Goal: Task Accomplishment & Management: Complete application form

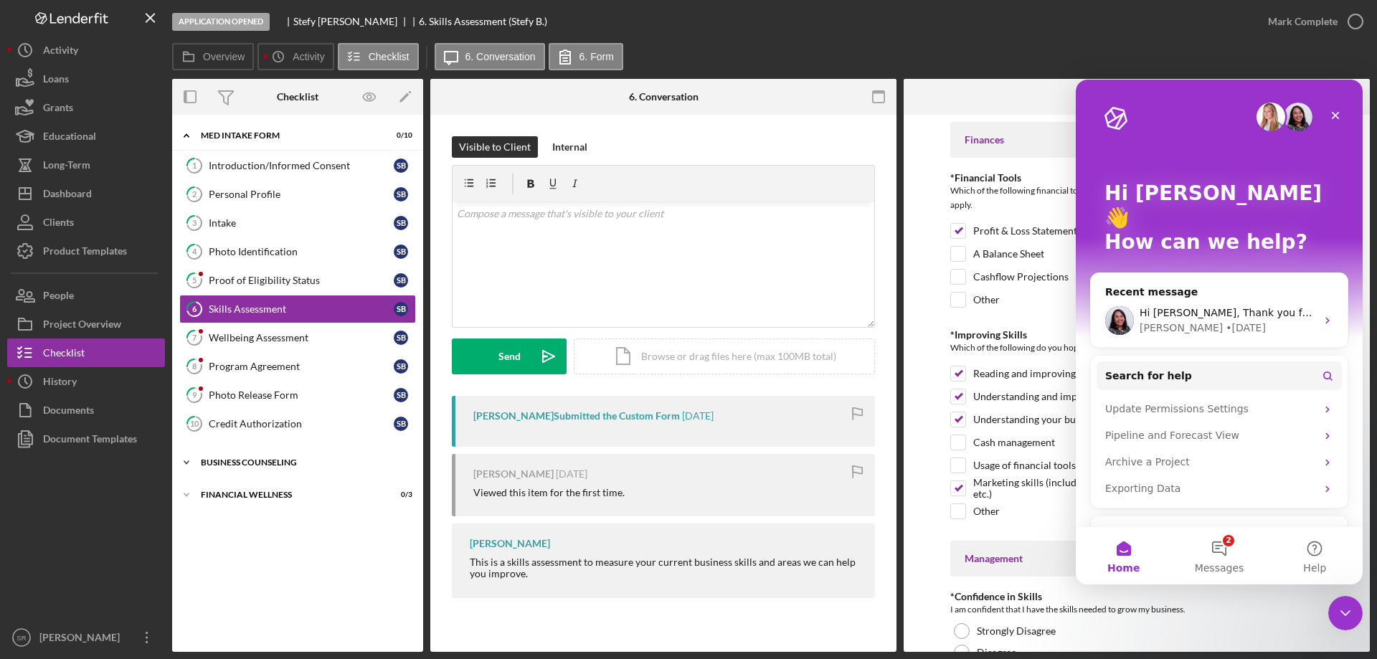
scroll to position [800, 0]
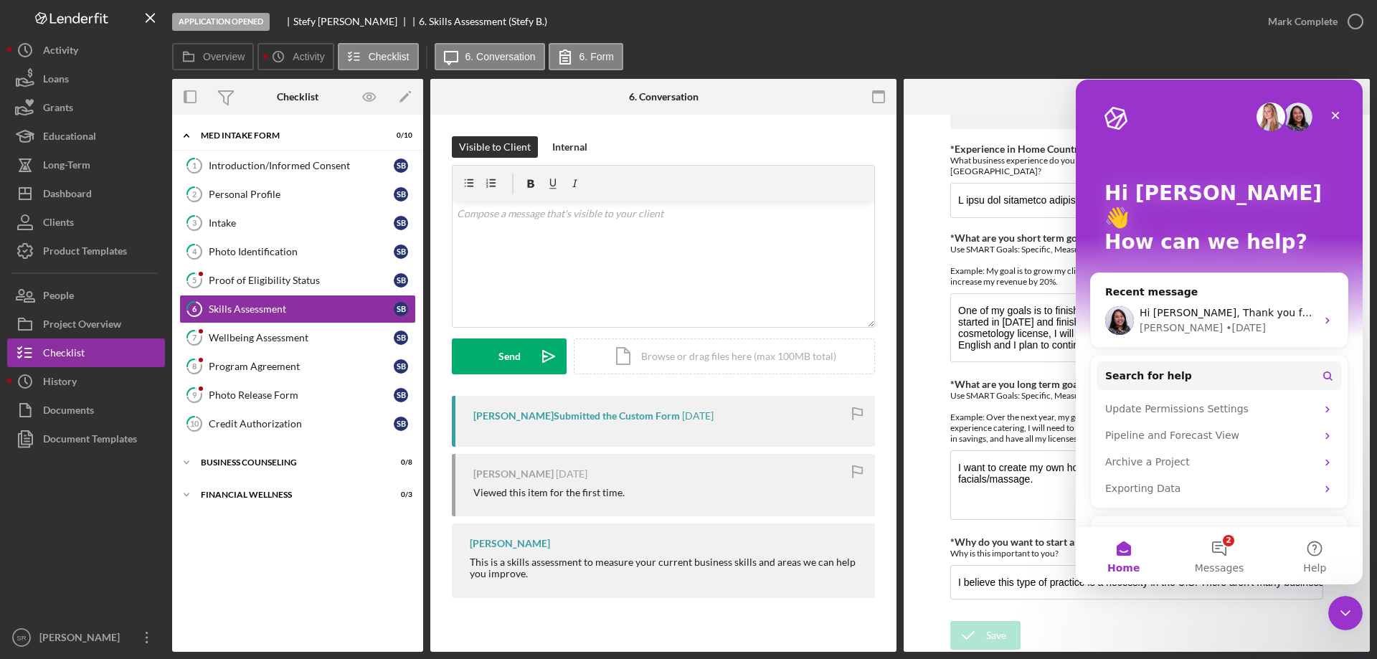
click at [57, 541] on div at bounding box center [86, 538] width 158 height 170
click at [71, 146] on div "Educational" at bounding box center [69, 138] width 53 height 32
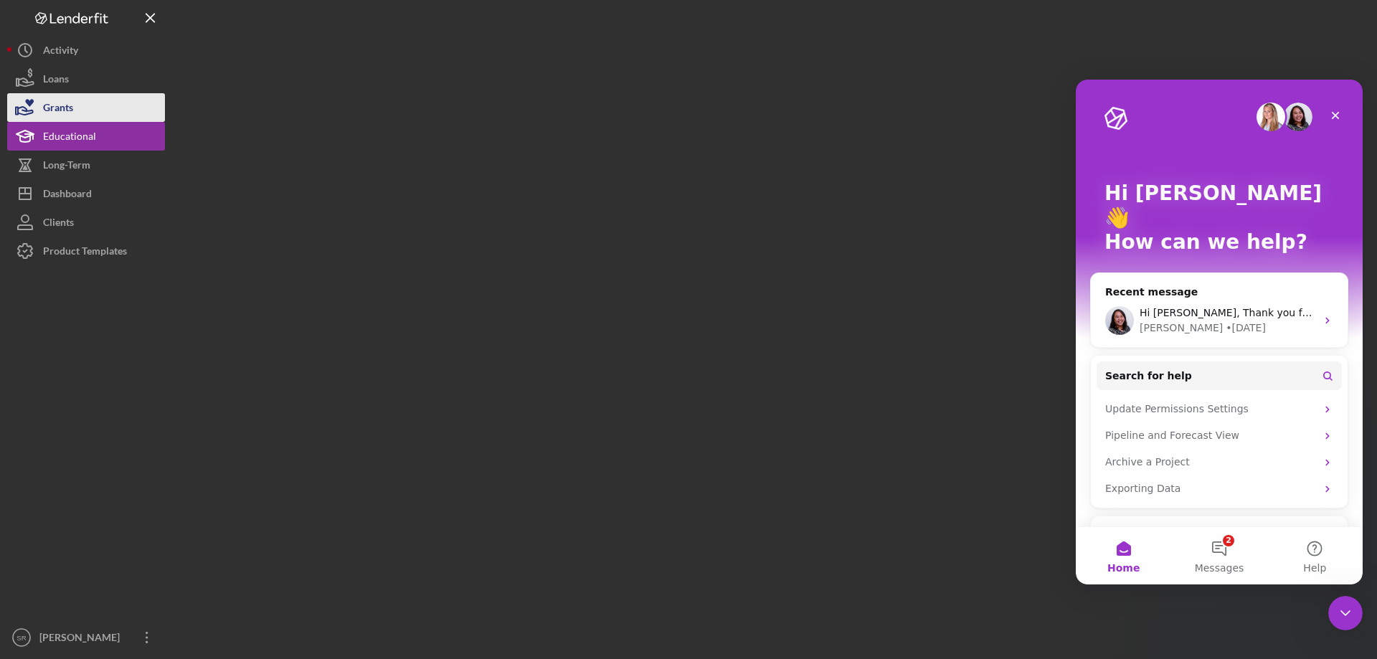
click at [67, 105] on div "Grants" at bounding box center [58, 109] width 30 height 32
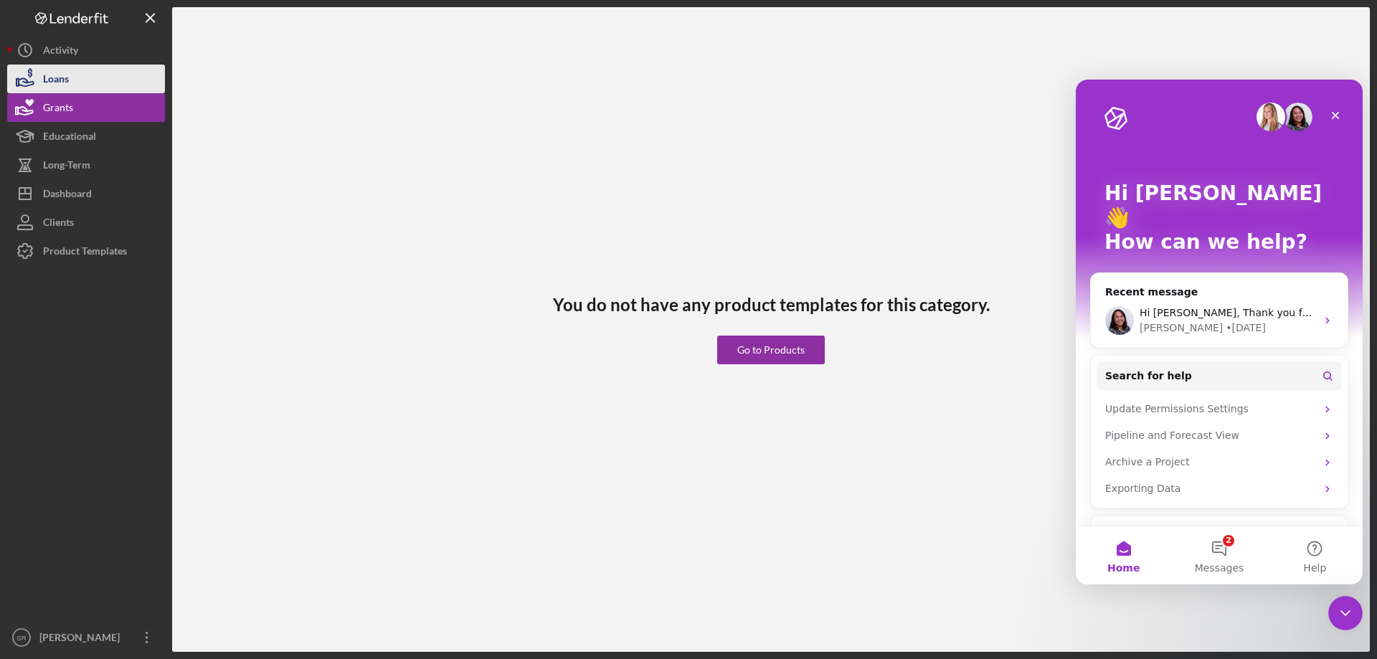
click at [81, 82] on button "Loans" at bounding box center [86, 79] width 158 height 29
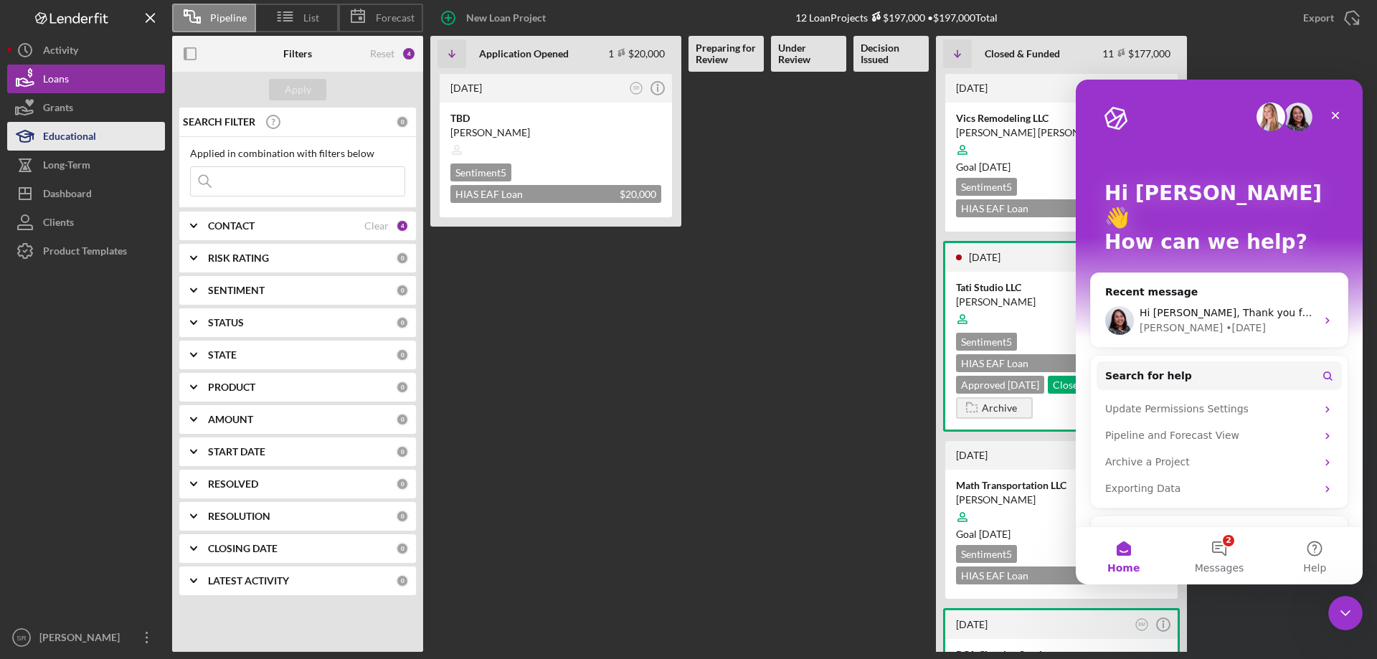
click at [77, 138] on div "Educational" at bounding box center [69, 138] width 53 height 32
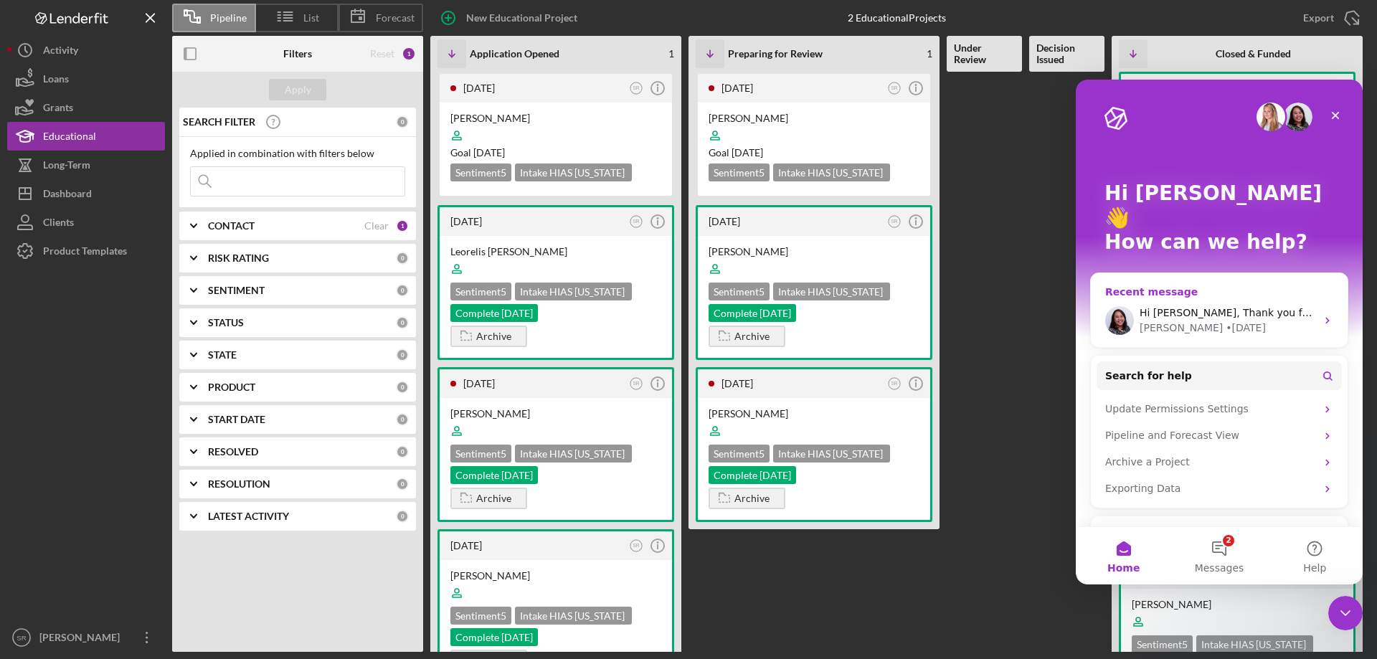
click at [1261, 305] on div "Hi Stephany, Thank you for reaching out! Yes, you can add an existing client as…" at bounding box center [1227, 312] width 176 height 15
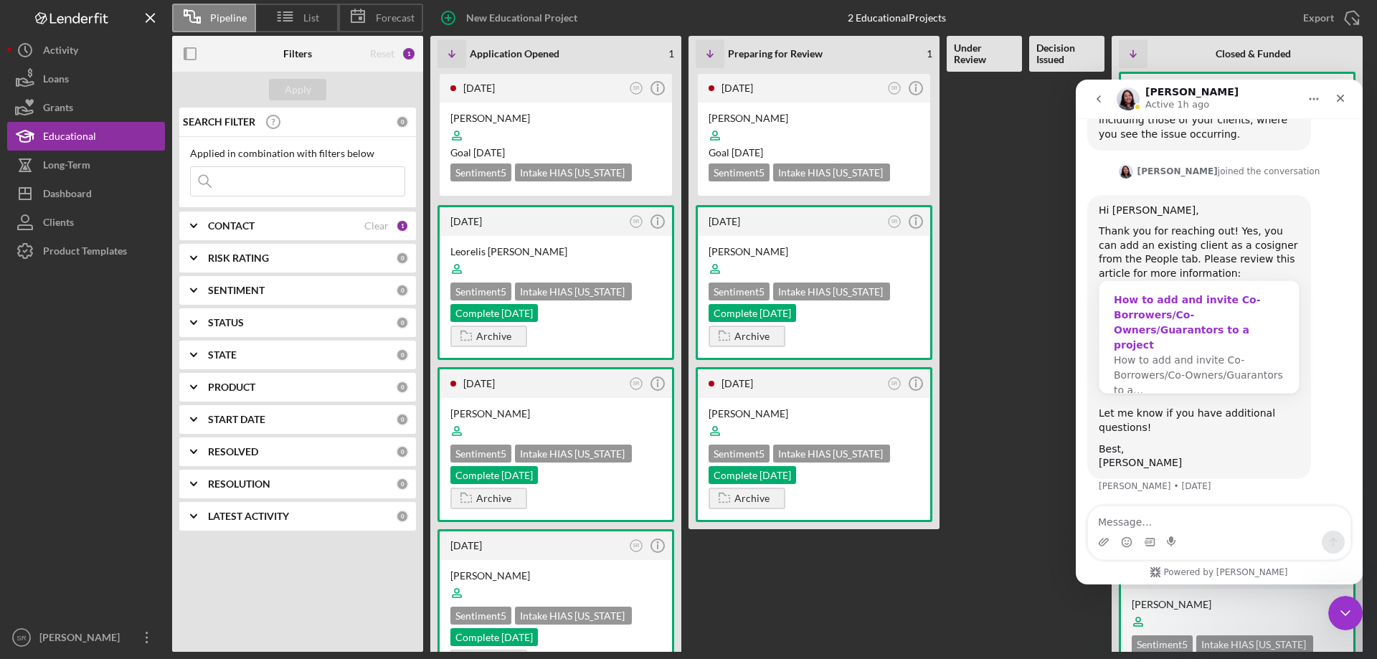
scroll to position [523, 0]
click at [1250, 313] on div "How to add and invite Co-Borrowers/Co-Owners/Guarantors to a project" at bounding box center [1199, 320] width 171 height 60
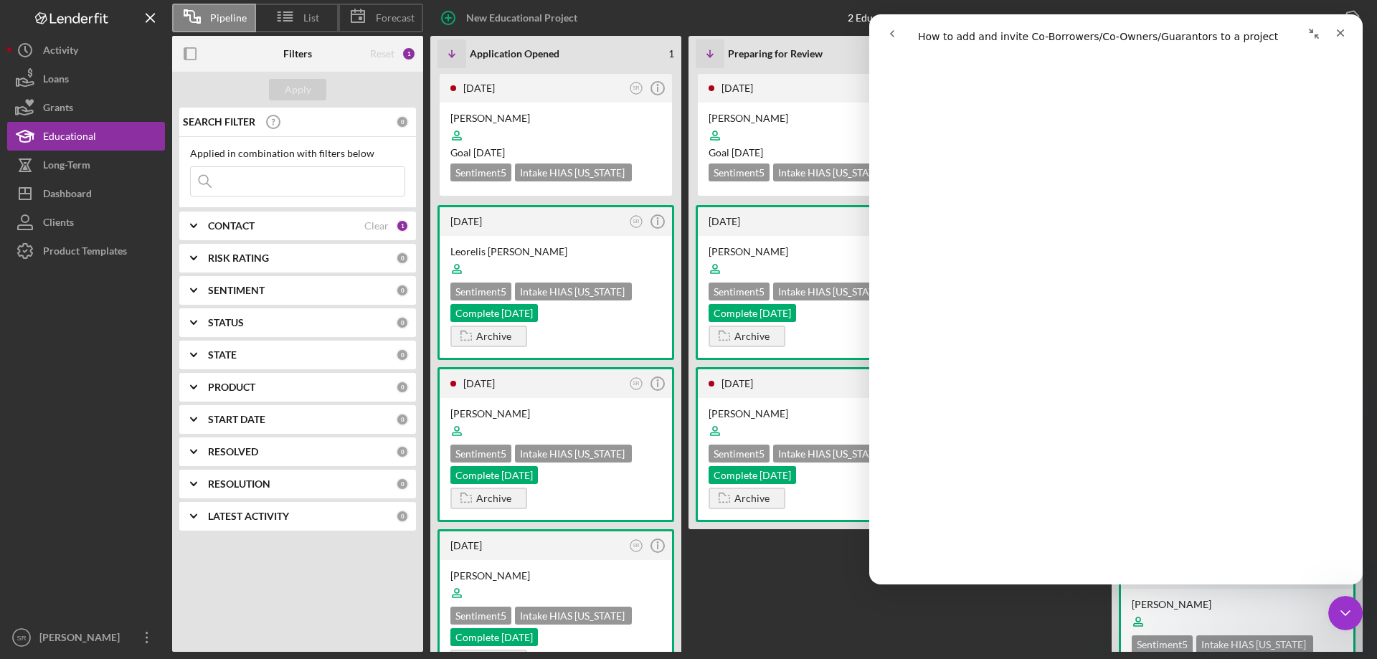
scroll to position [2797, 0]
drag, startPoint x: 13, startPoint y: 564, endPoint x: 206, endPoint y: 493, distance: 205.3
click at [13, 564] on div at bounding box center [86, 444] width 158 height 358
click at [51, 90] on div "Loans" at bounding box center [56, 81] width 26 height 32
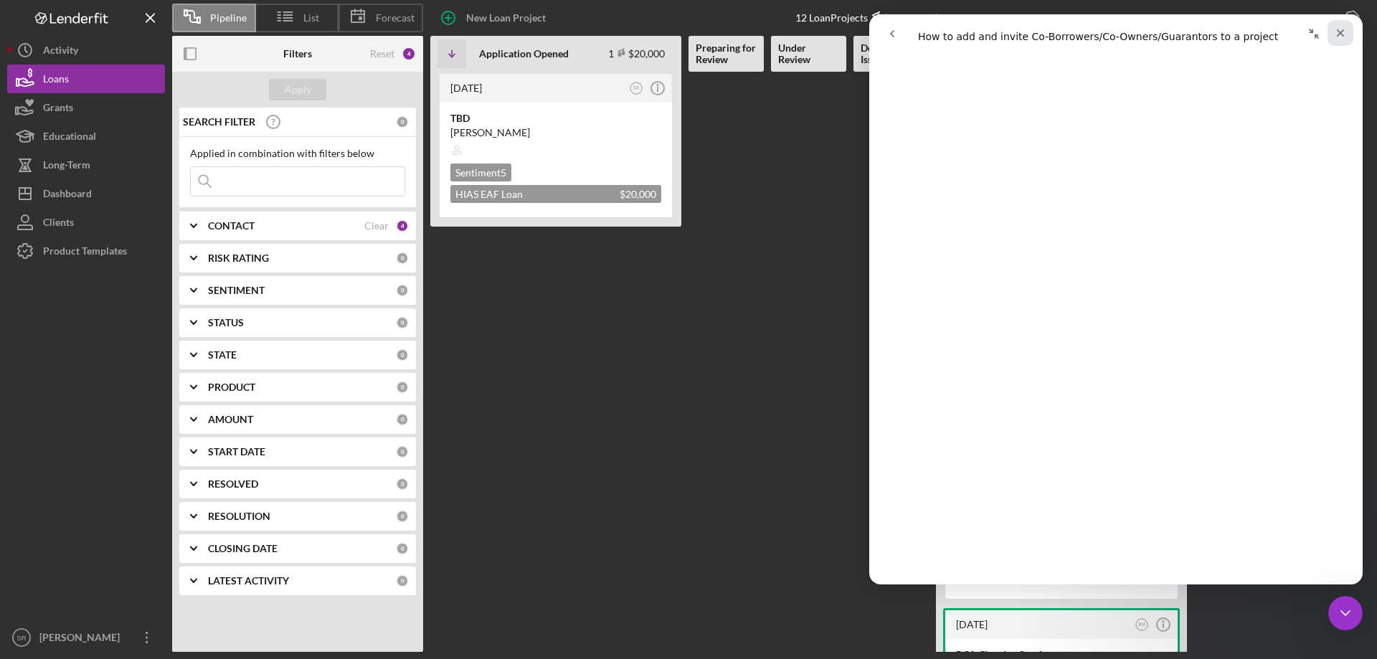
click at [1342, 27] on div "Close" at bounding box center [1340, 33] width 26 height 26
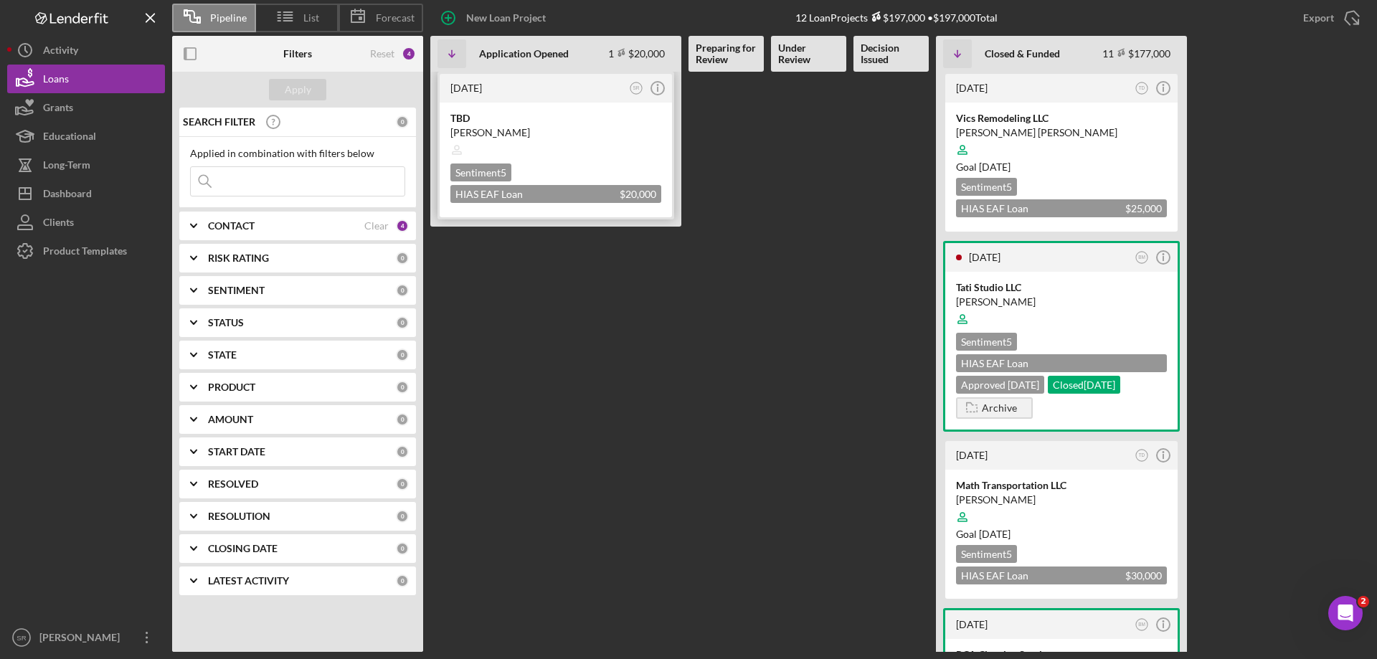
click at [612, 146] on div at bounding box center [555, 149] width 211 height 27
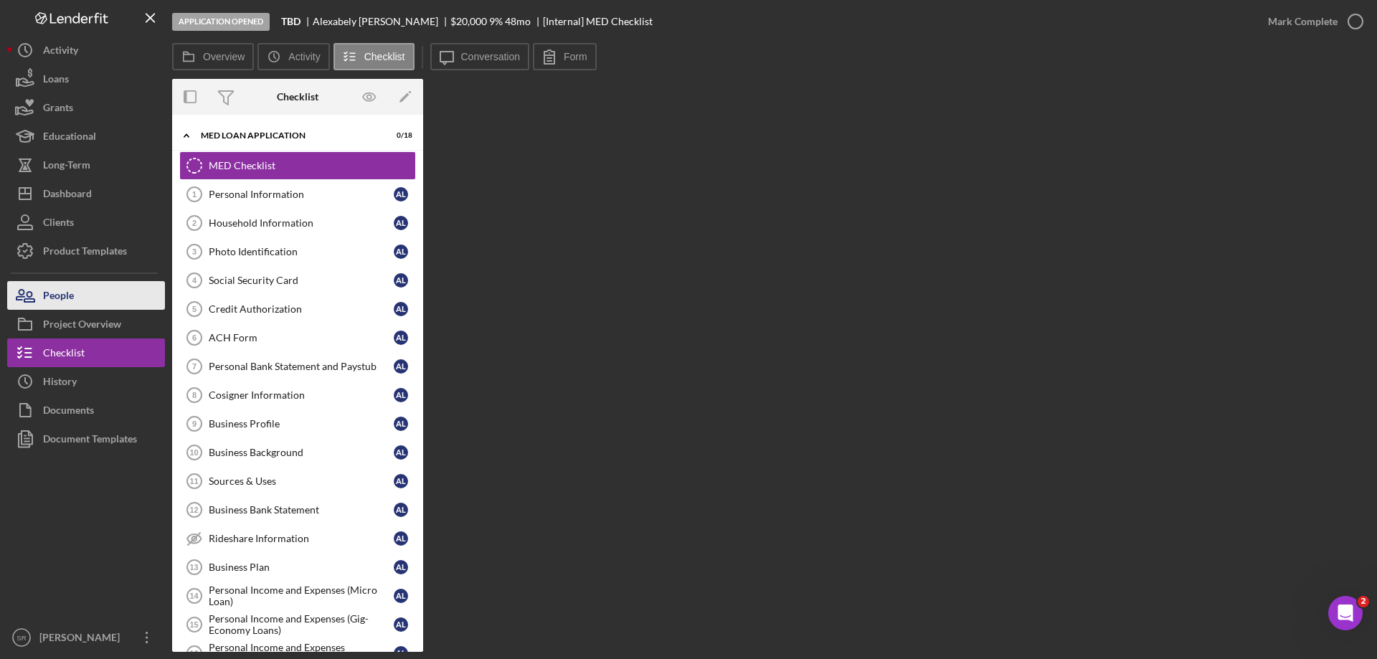
click at [60, 290] on div "People" at bounding box center [58, 297] width 31 height 32
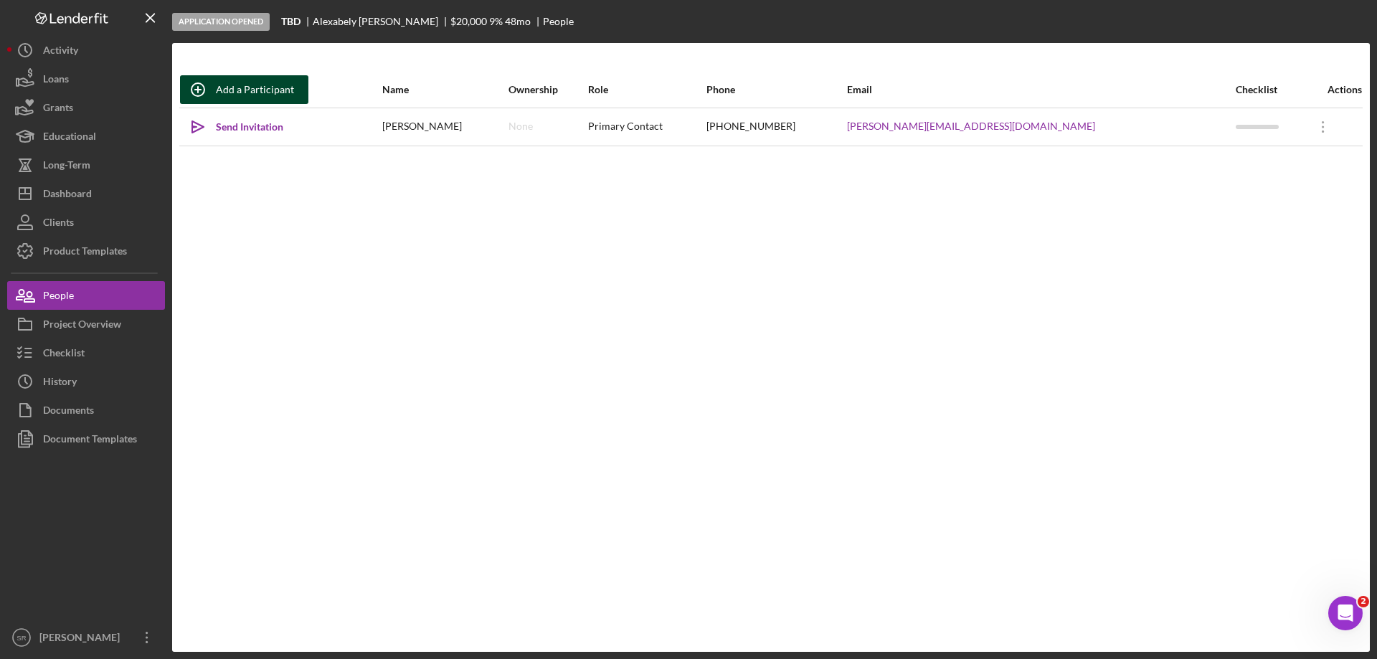
click at [290, 75] on div "Add a Participant" at bounding box center [244, 89] width 128 height 29
click at [275, 92] on div "Add a Participant" at bounding box center [255, 89] width 78 height 29
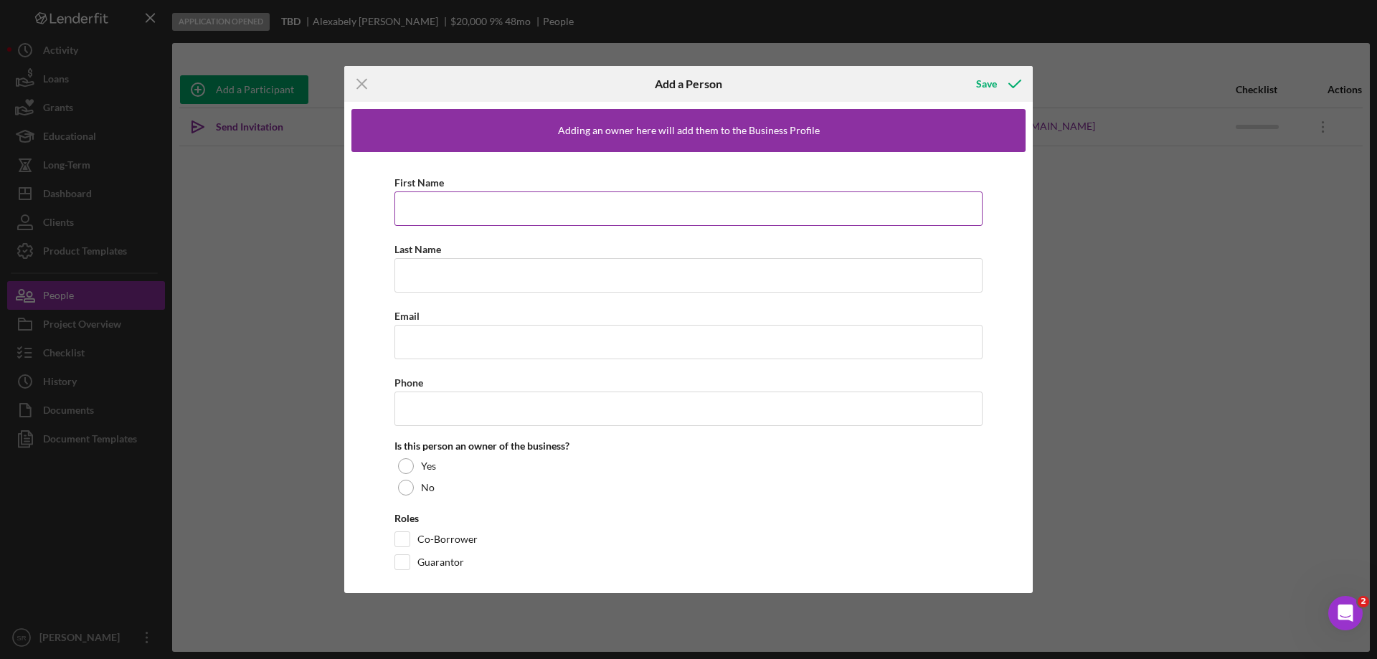
click at [450, 209] on input "First Name" at bounding box center [688, 208] width 588 height 34
type input "[PERSON_NAME]"
click at [493, 272] on input "Last Name" at bounding box center [688, 275] width 588 height 34
type input "[PERSON_NAME]"
drag, startPoint x: 467, startPoint y: 411, endPoint x: 445, endPoint y: 417, distance: 23.1
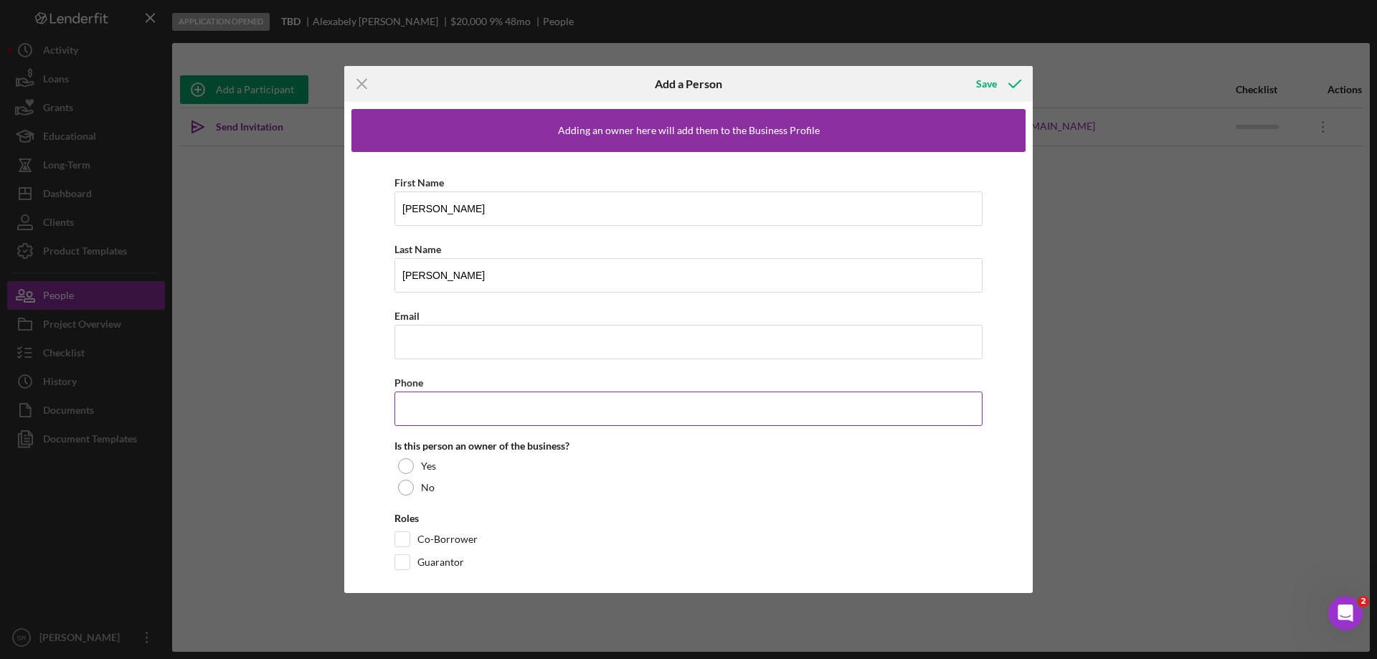
click at [467, 411] on input "Phone" at bounding box center [688, 409] width 588 height 34
click at [472, 407] on input "Phone" at bounding box center [688, 409] width 588 height 34
paste input "[PHONE_NUMBER]"
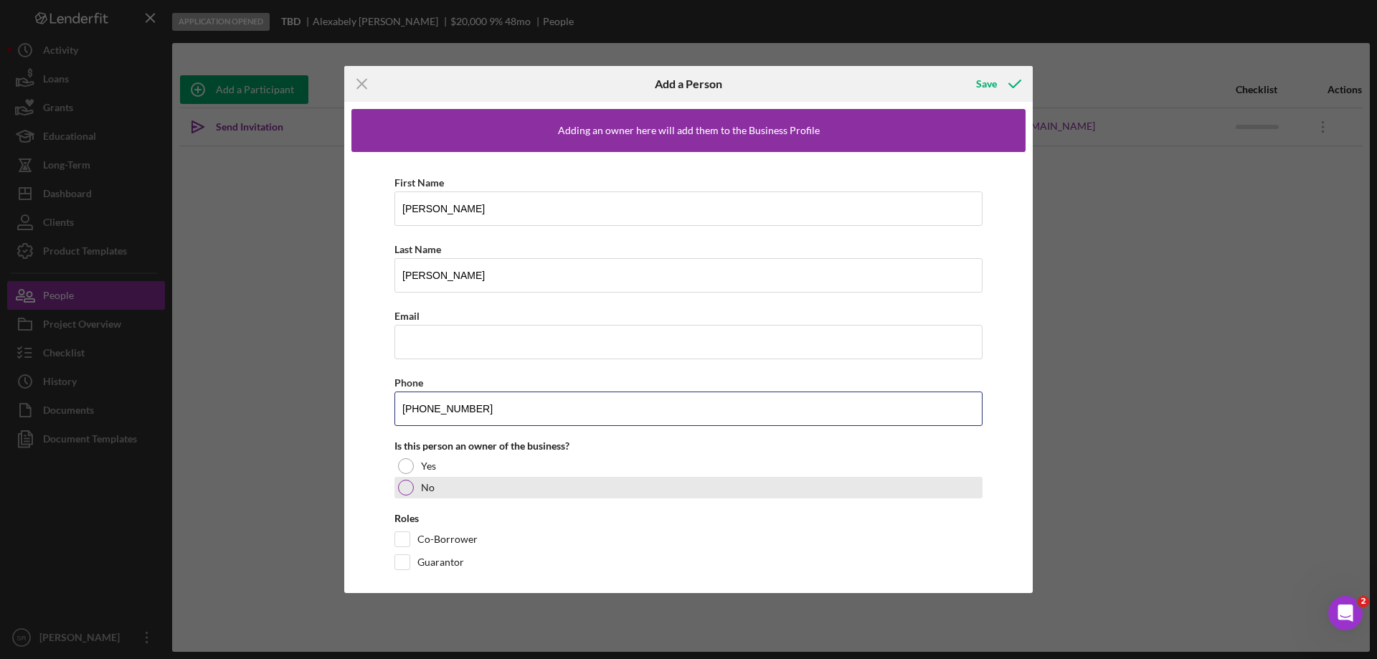
type input "[PHONE_NUMBER]"
click at [546, 484] on div "No" at bounding box center [688, 488] width 588 height 22
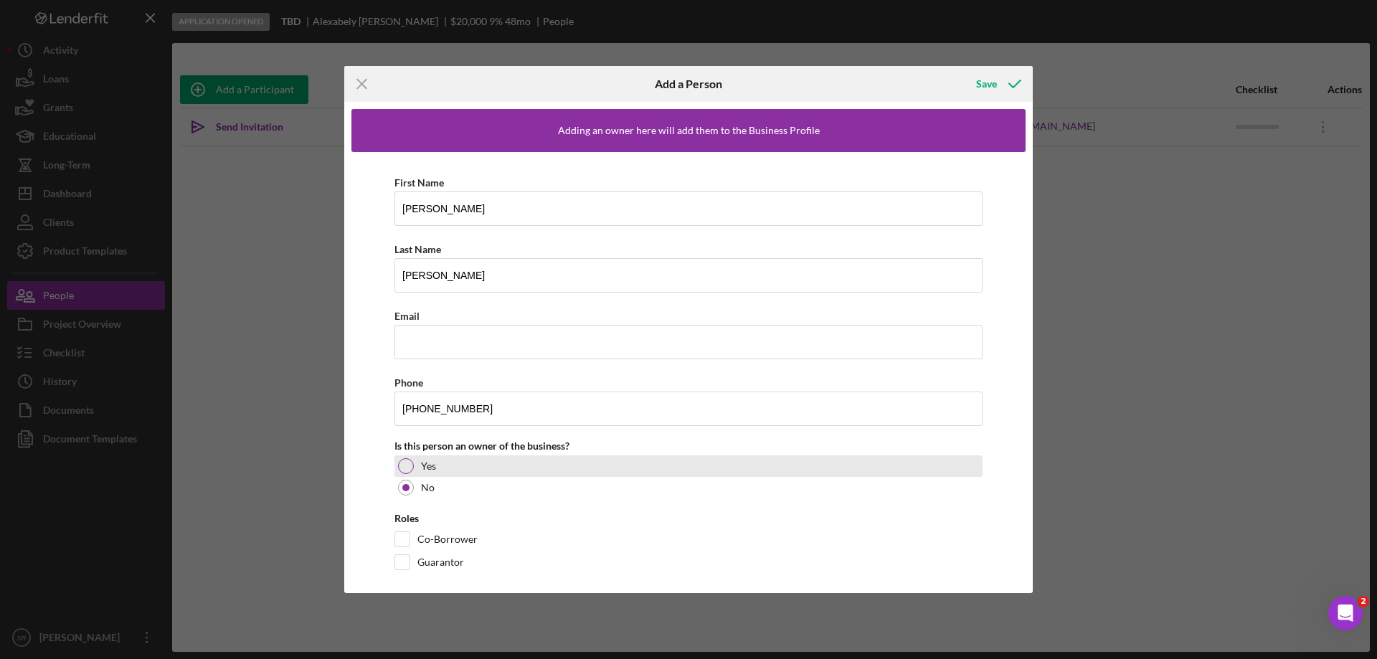
click at [473, 470] on div "Yes" at bounding box center [688, 466] width 588 height 22
click at [450, 341] on input "Email" at bounding box center [688, 342] width 588 height 34
paste input "[EMAIL_ADDRESS][DOMAIN_NAME]"
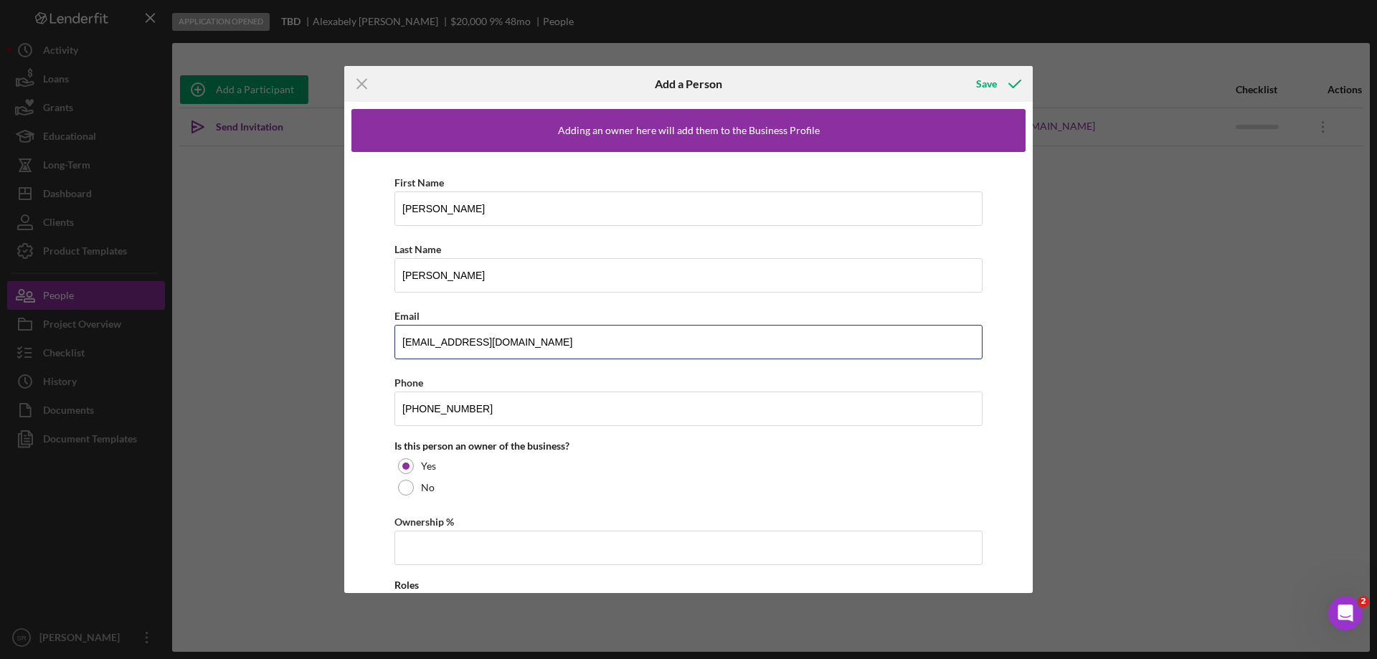
type input "[EMAIL_ADDRESS][DOMAIN_NAME]"
click at [735, 453] on div "Is this person an owner of the business? Yes No" at bounding box center [688, 469] width 588 height 58
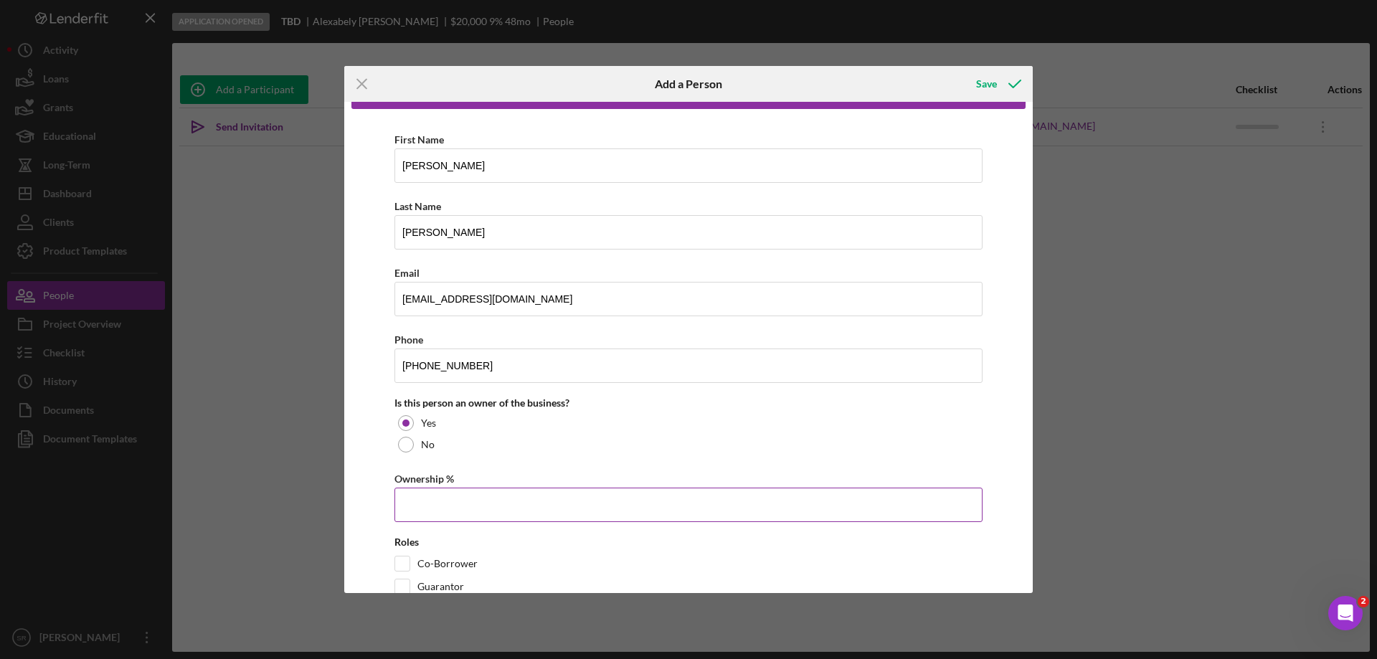
scroll to position [80, 0]
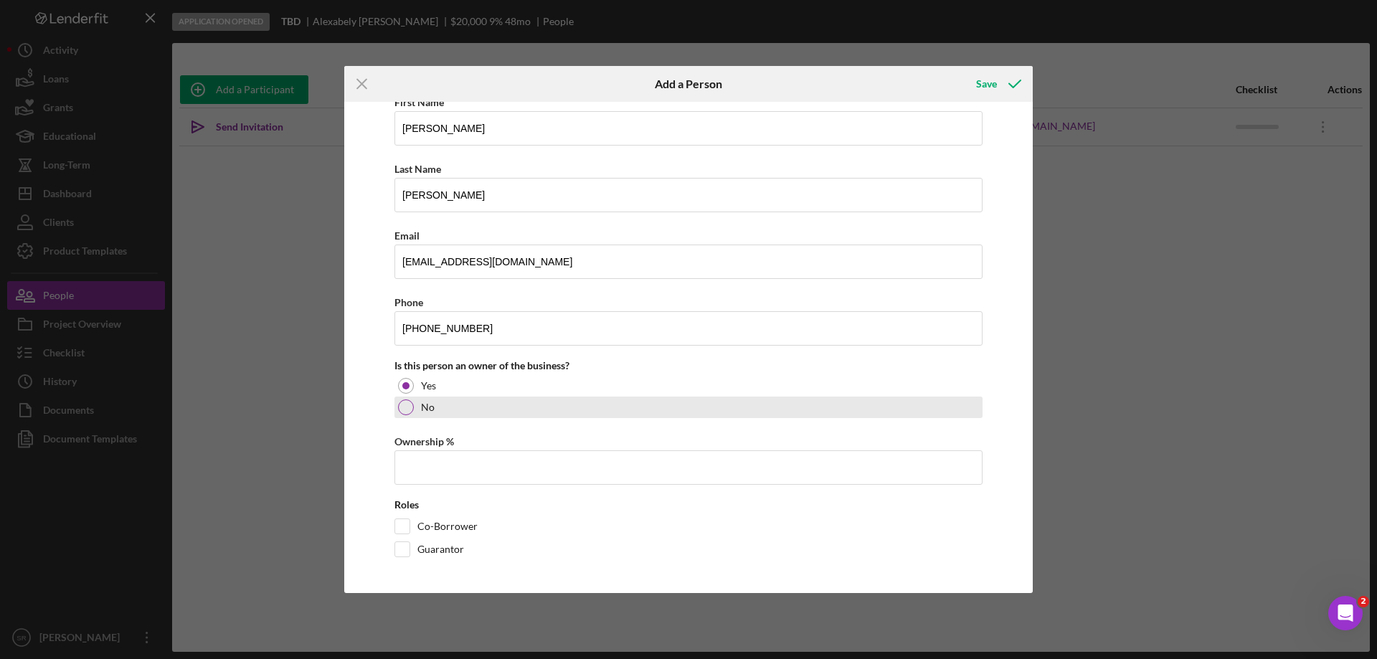
click at [426, 407] on label "No" at bounding box center [428, 407] width 14 height 11
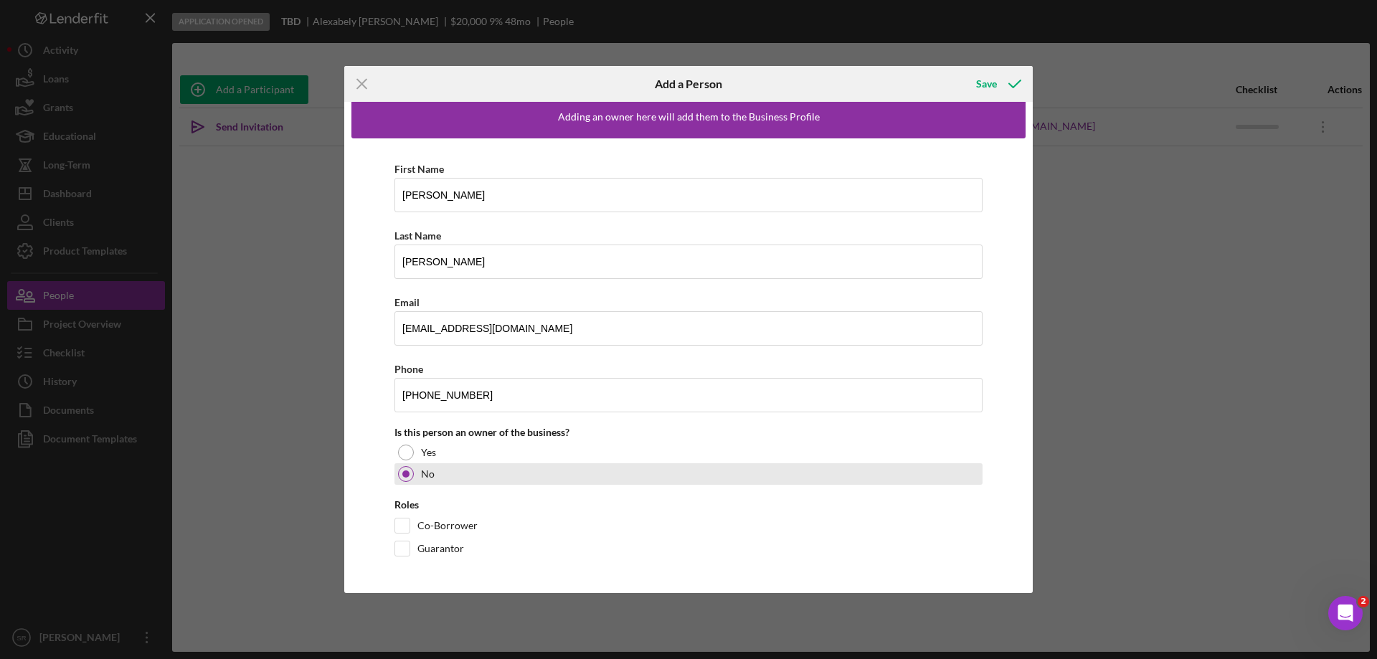
scroll to position [14, 0]
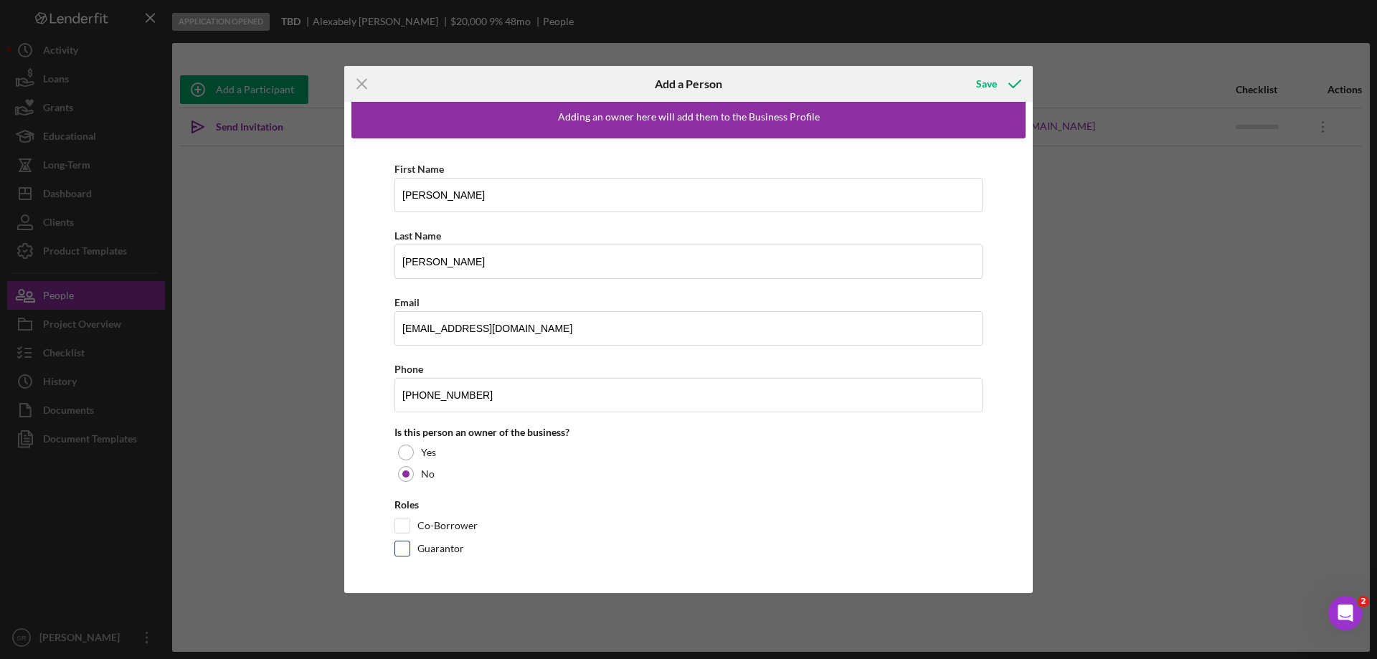
click at [400, 556] on div at bounding box center [402, 549] width 16 height 16
click at [399, 544] on input "Guarantor" at bounding box center [402, 548] width 14 height 14
checkbox input "true"
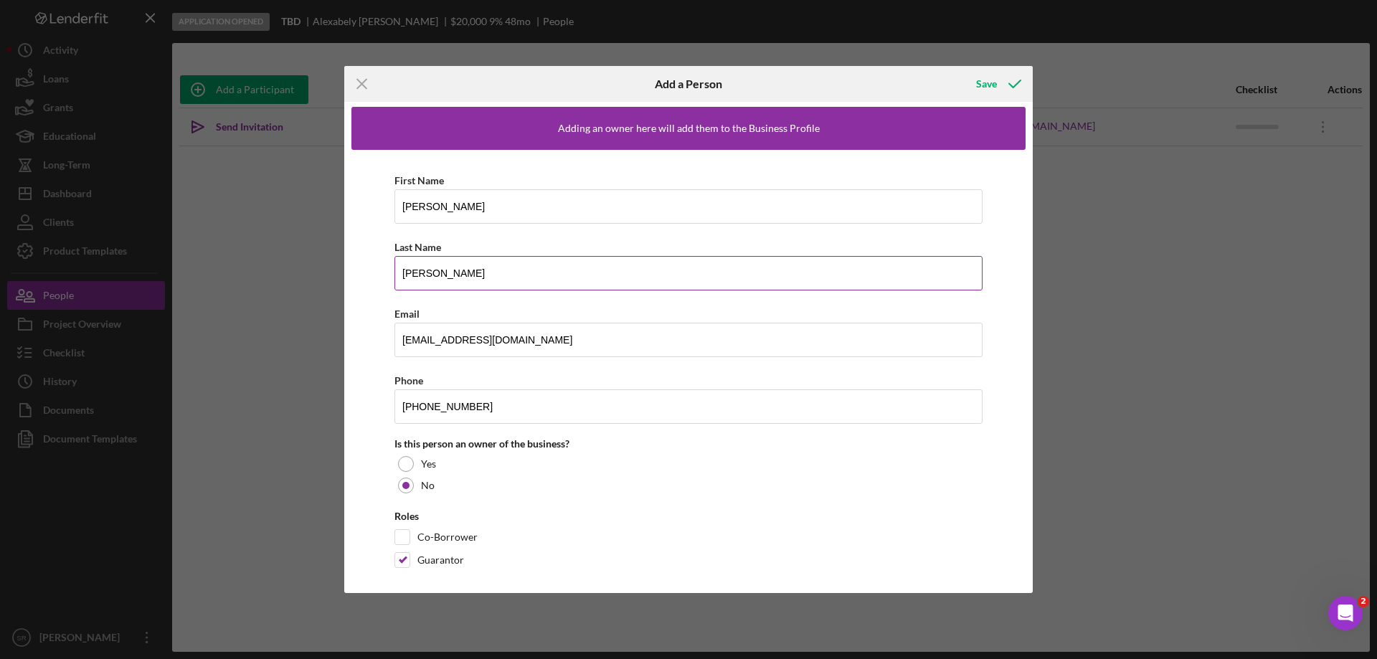
scroll to position [0, 0]
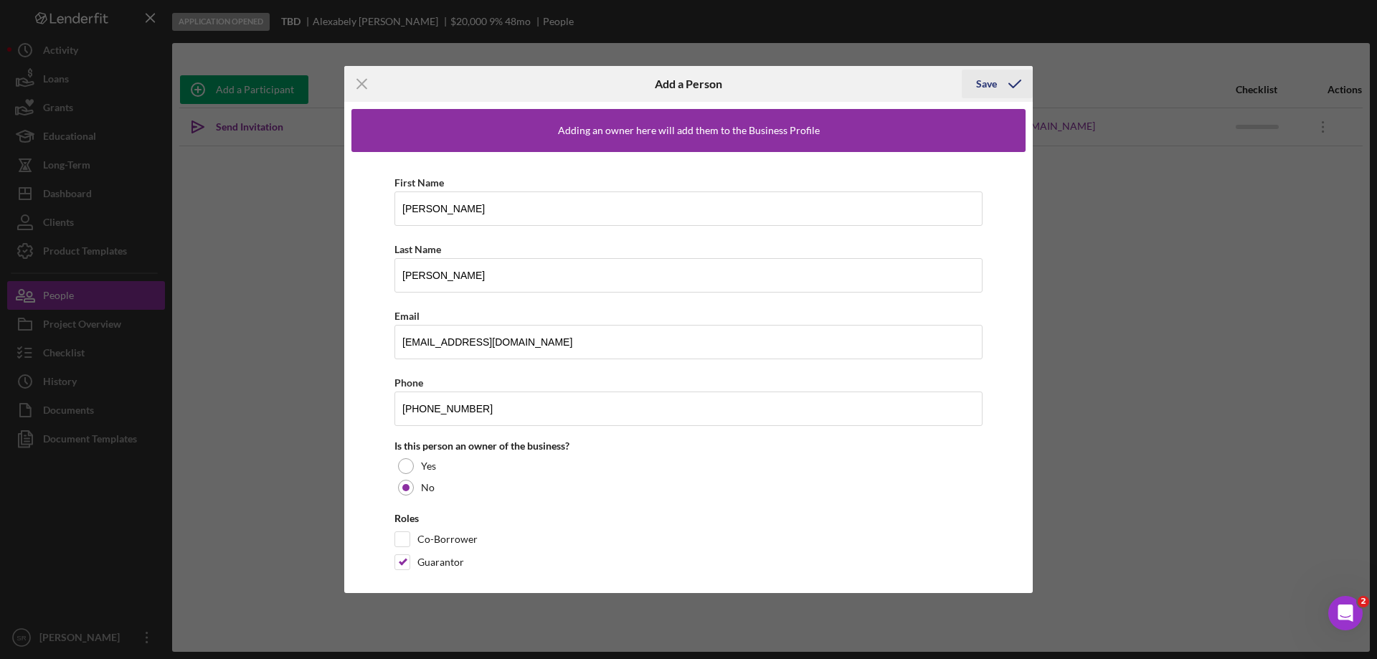
click at [987, 87] on div "Save" at bounding box center [986, 84] width 21 height 29
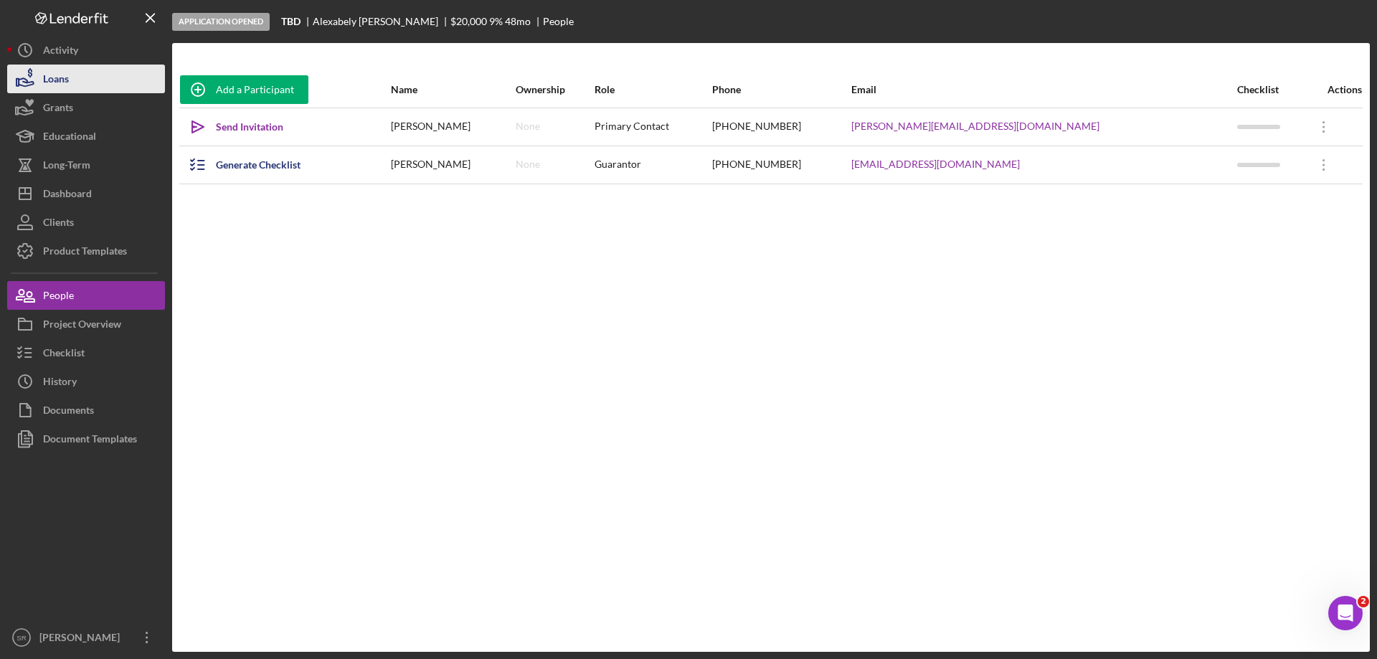
click at [77, 77] on button "Loans" at bounding box center [86, 79] width 158 height 29
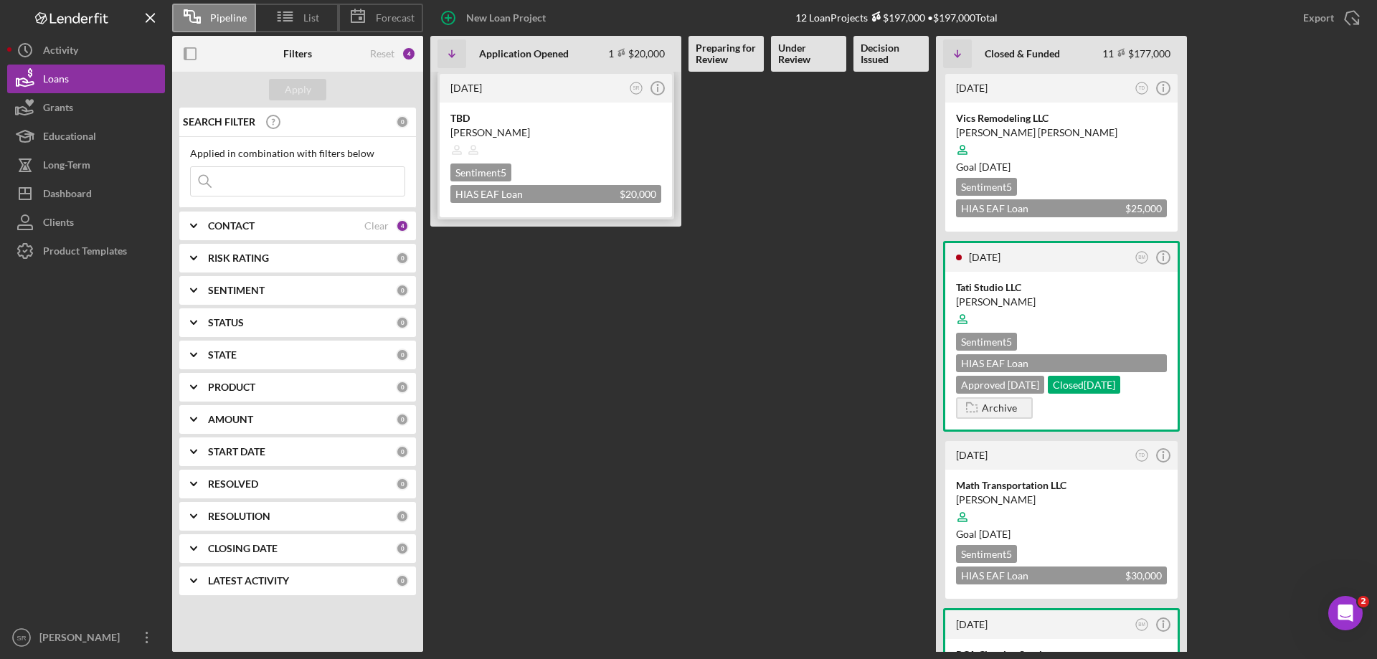
click at [576, 143] on div at bounding box center [555, 149] width 211 height 27
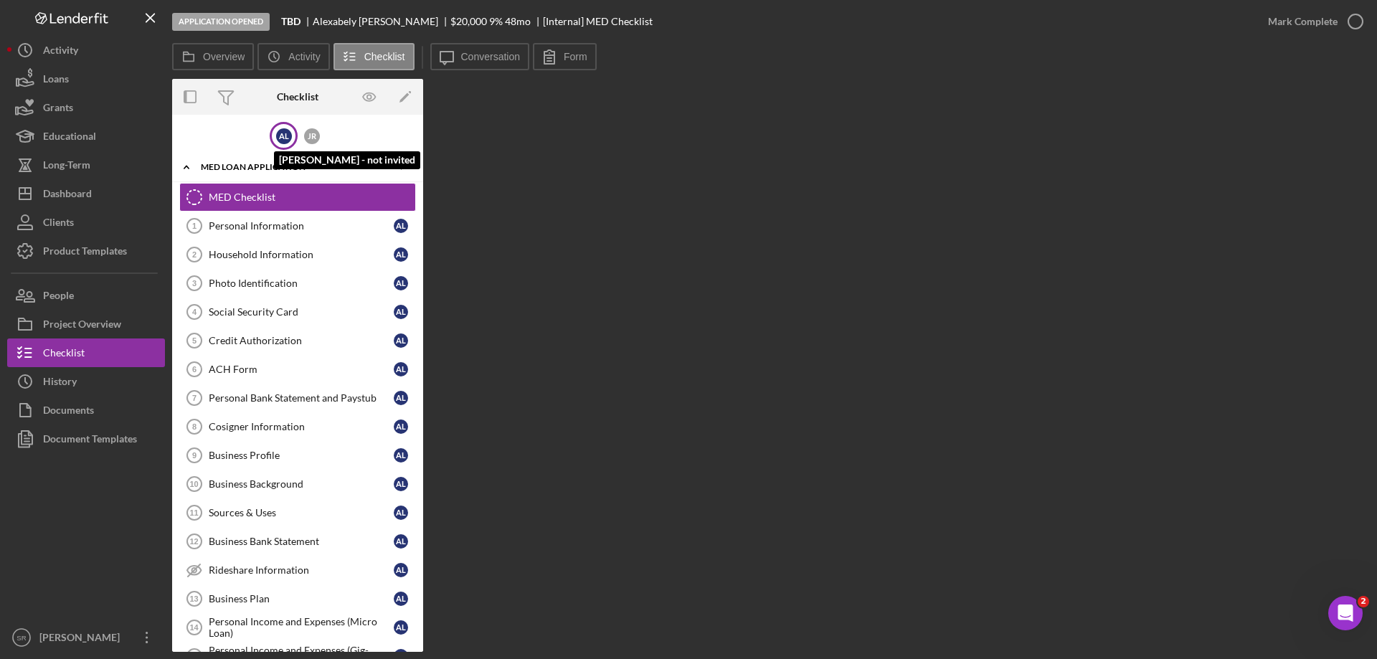
click at [285, 138] on div "A L" at bounding box center [284, 136] width 16 height 16
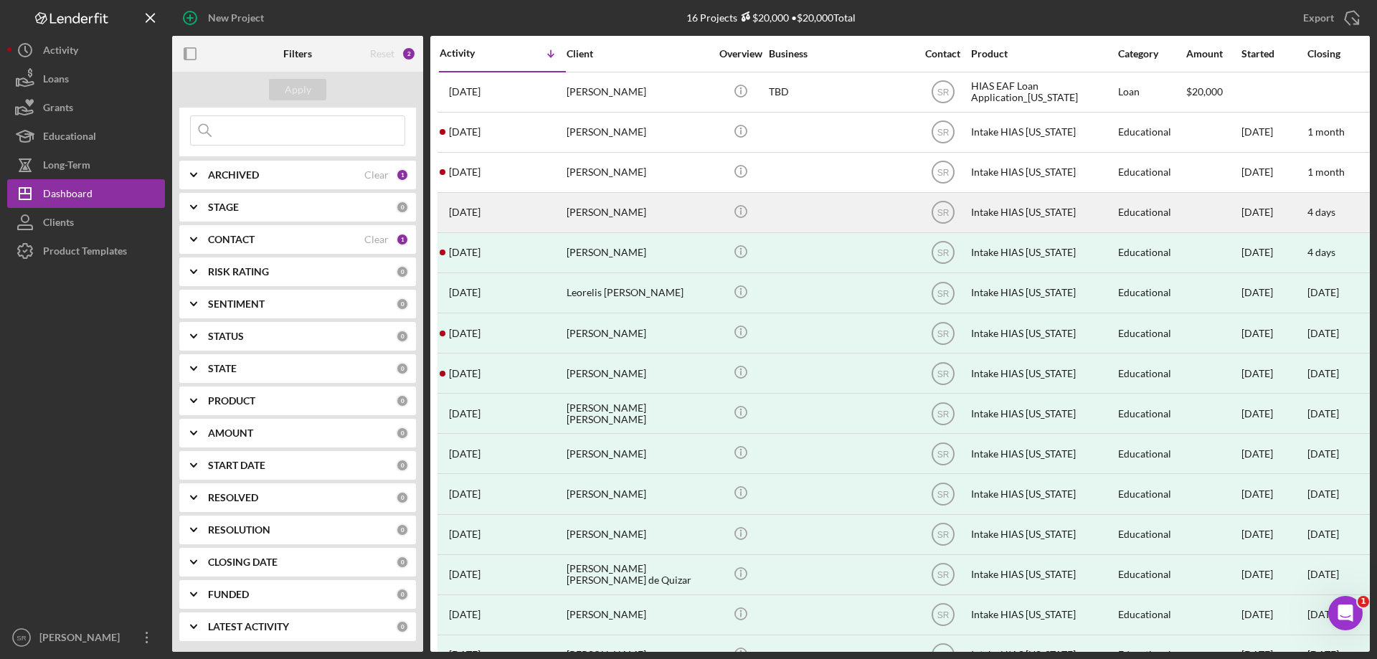
click at [660, 212] on div "[PERSON_NAME]" at bounding box center [638, 213] width 143 height 38
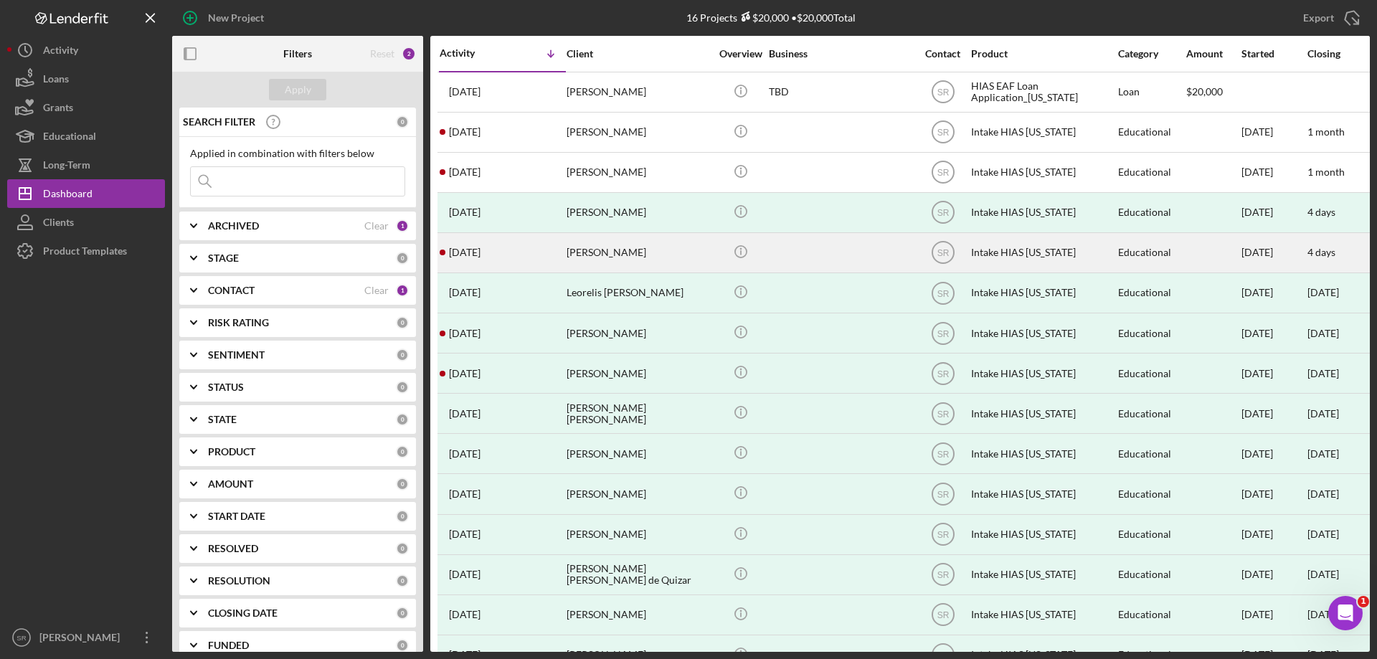
click at [526, 271] on div "[DATE] [PERSON_NAME]" at bounding box center [502, 253] width 125 height 38
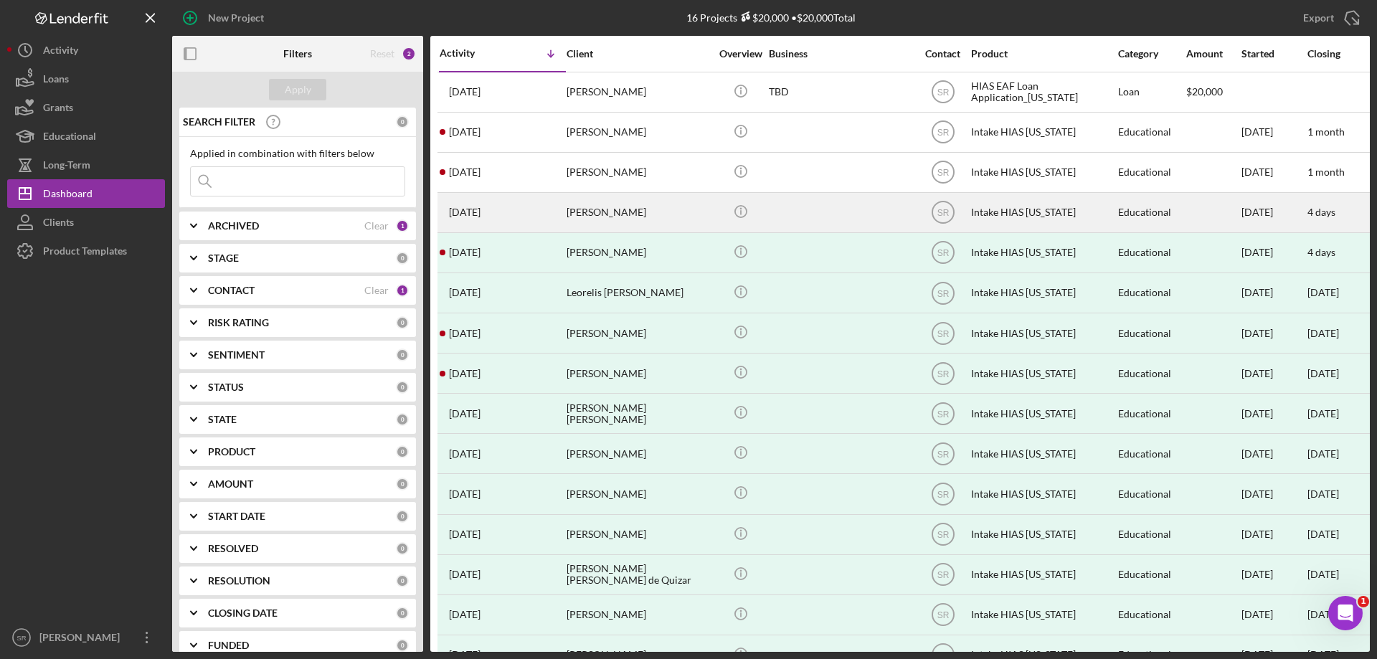
click at [618, 209] on div "[PERSON_NAME]" at bounding box center [638, 213] width 143 height 38
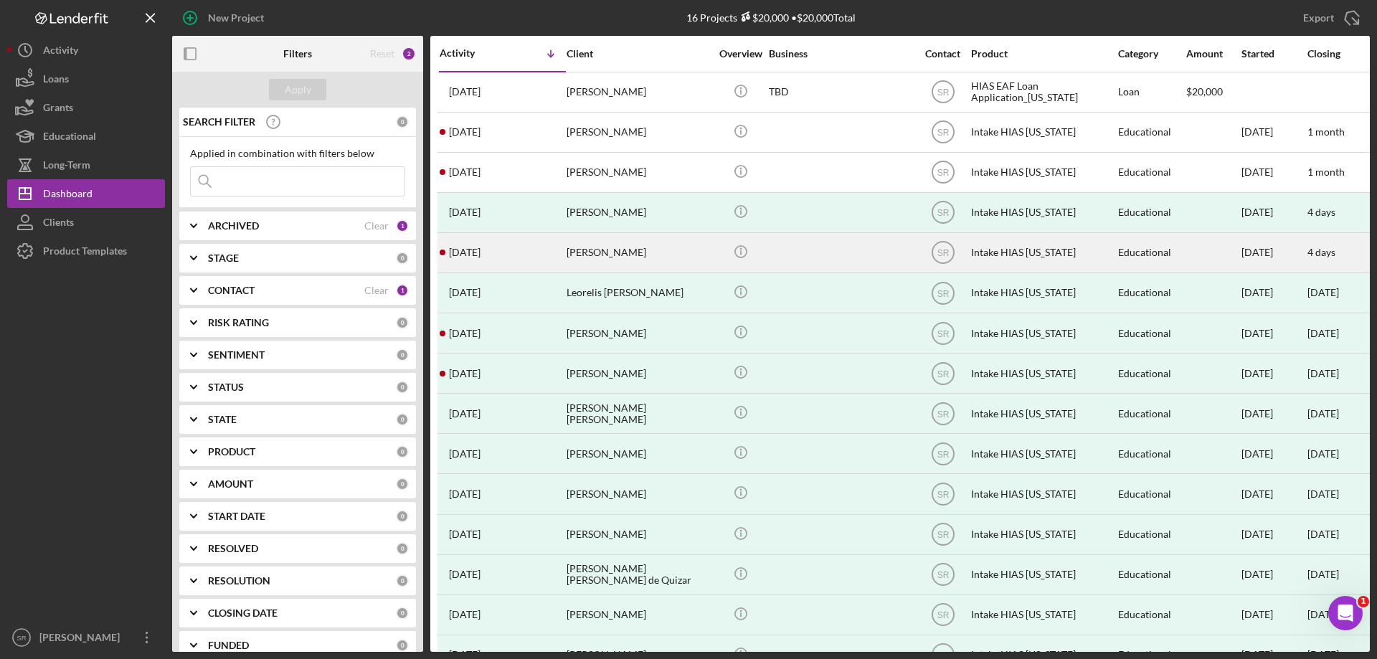
click at [605, 255] on div "[PERSON_NAME]" at bounding box center [638, 253] width 143 height 38
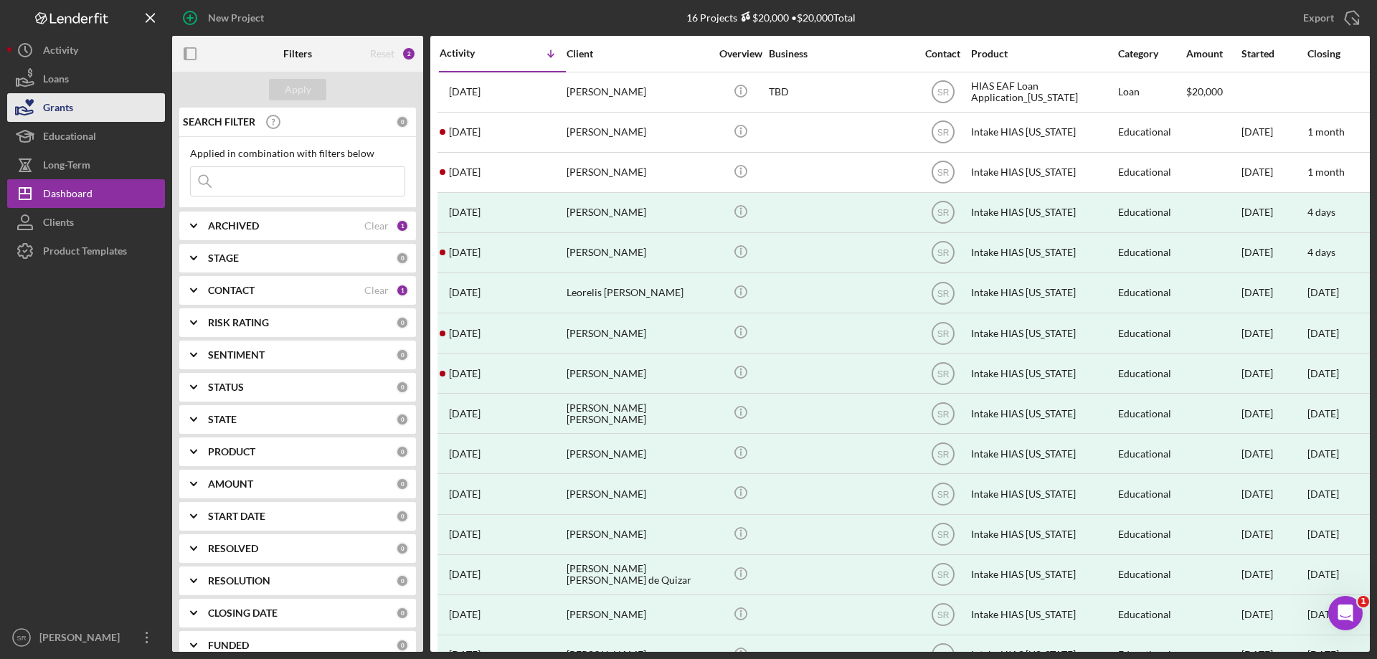
click at [87, 117] on button "Grants" at bounding box center [86, 107] width 158 height 29
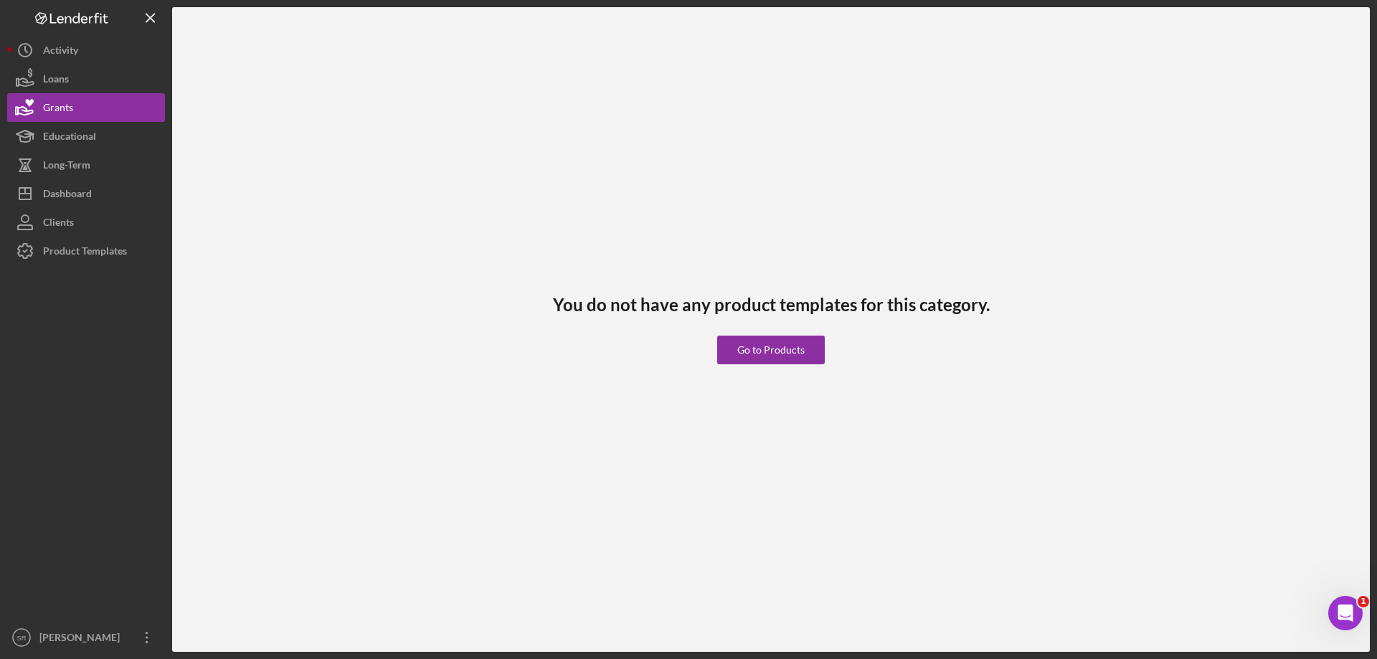
click at [105, 29] on div "Logo-Reversed Created with Sketch. Icon/Menu Close" at bounding box center [86, 18] width 158 height 36
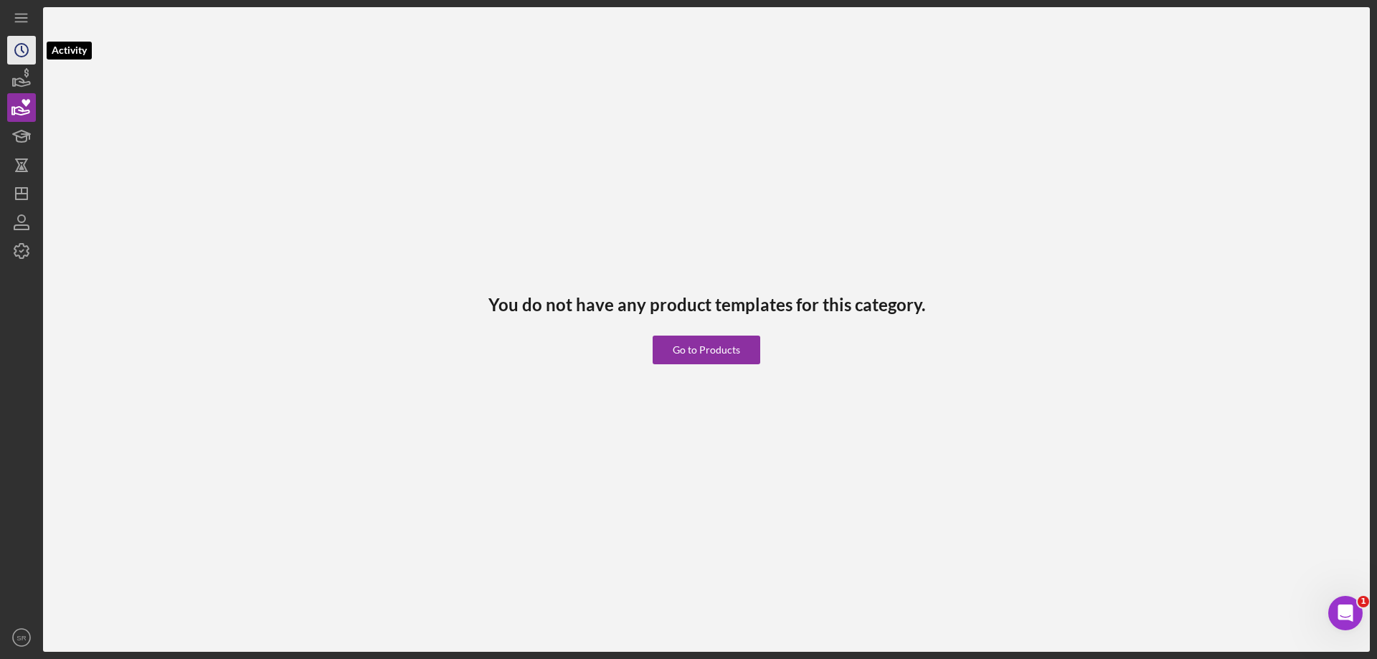
click at [14, 52] on icon "Icon/History" at bounding box center [22, 50] width 36 height 36
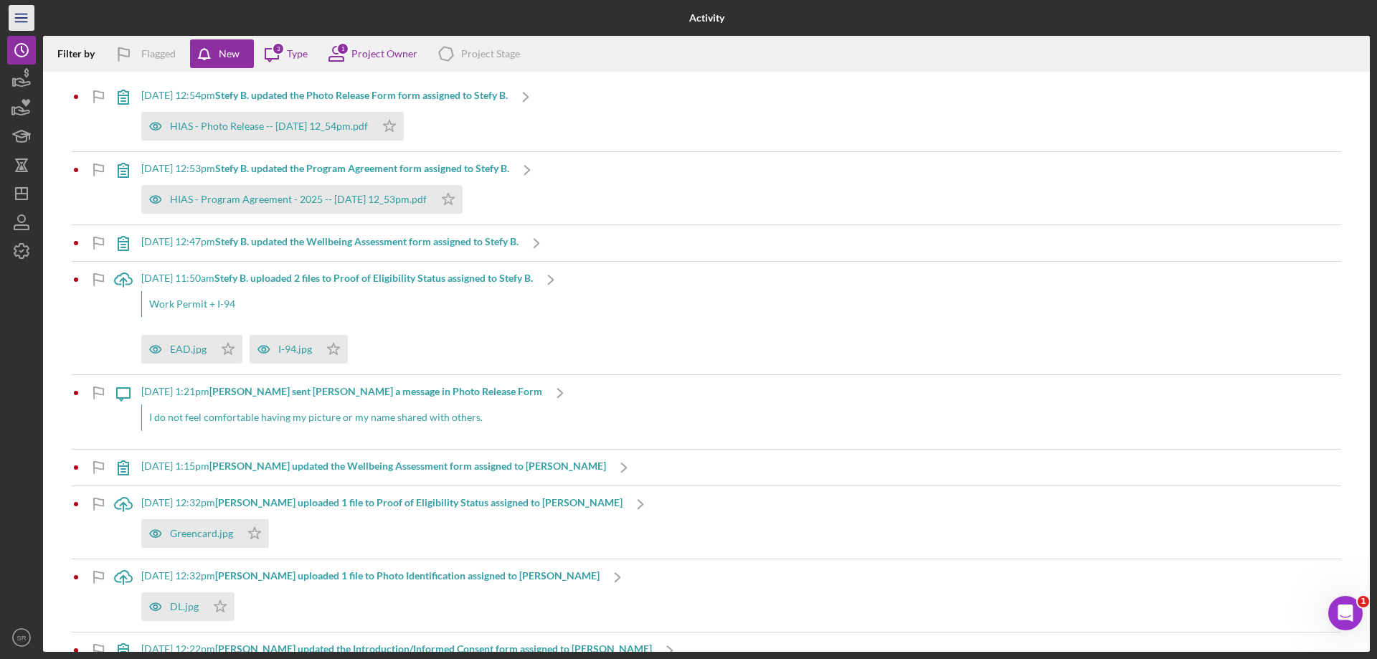
click at [29, 23] on icon "Icon/Menu" at bounding box center [22, 18] width 32 height 32
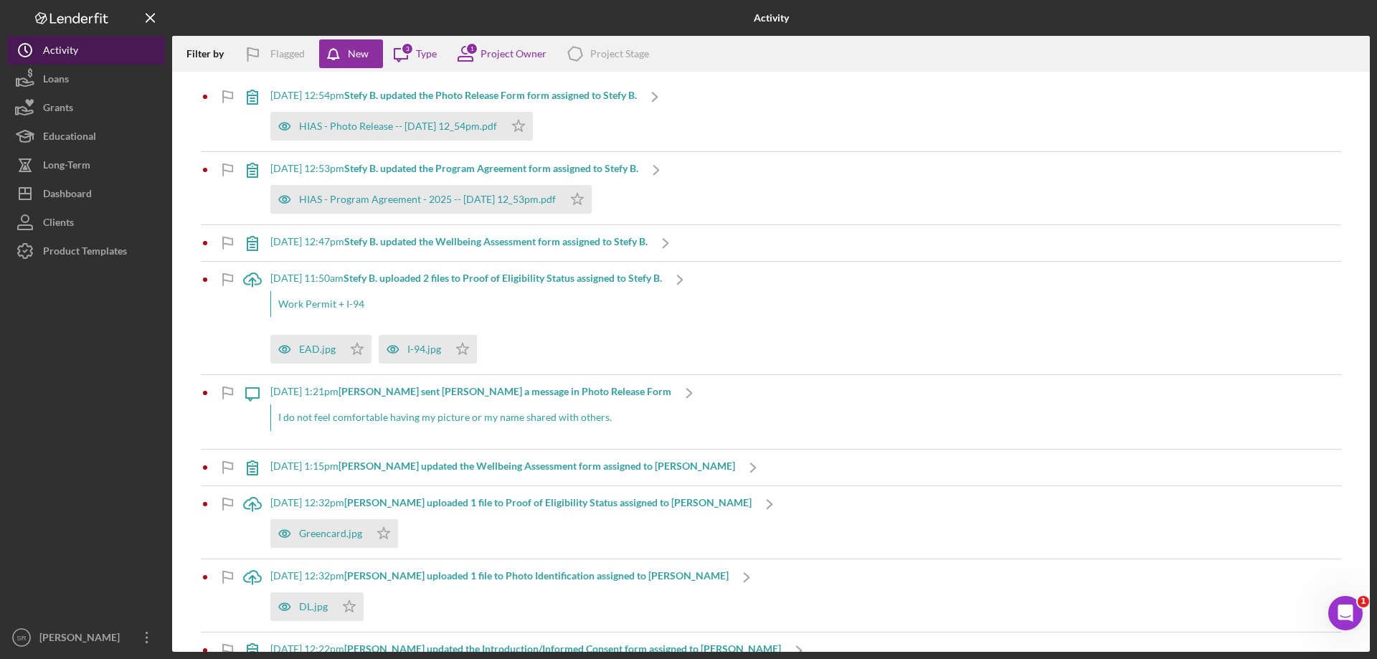
click at [70, 62] on div "Activity" at bounding box center [60, 52] width 35 height 32
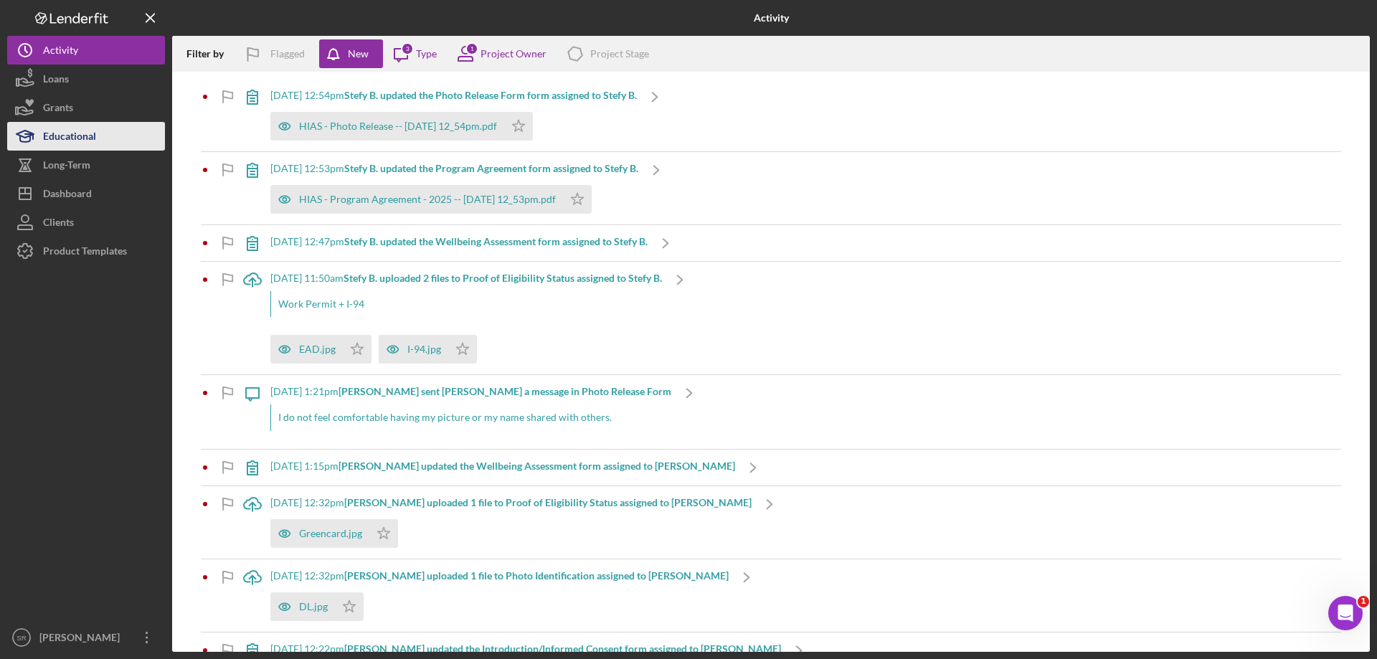
click at [125, 128] on button "Educational" at bounding box center [86, 136] width 158 height 29
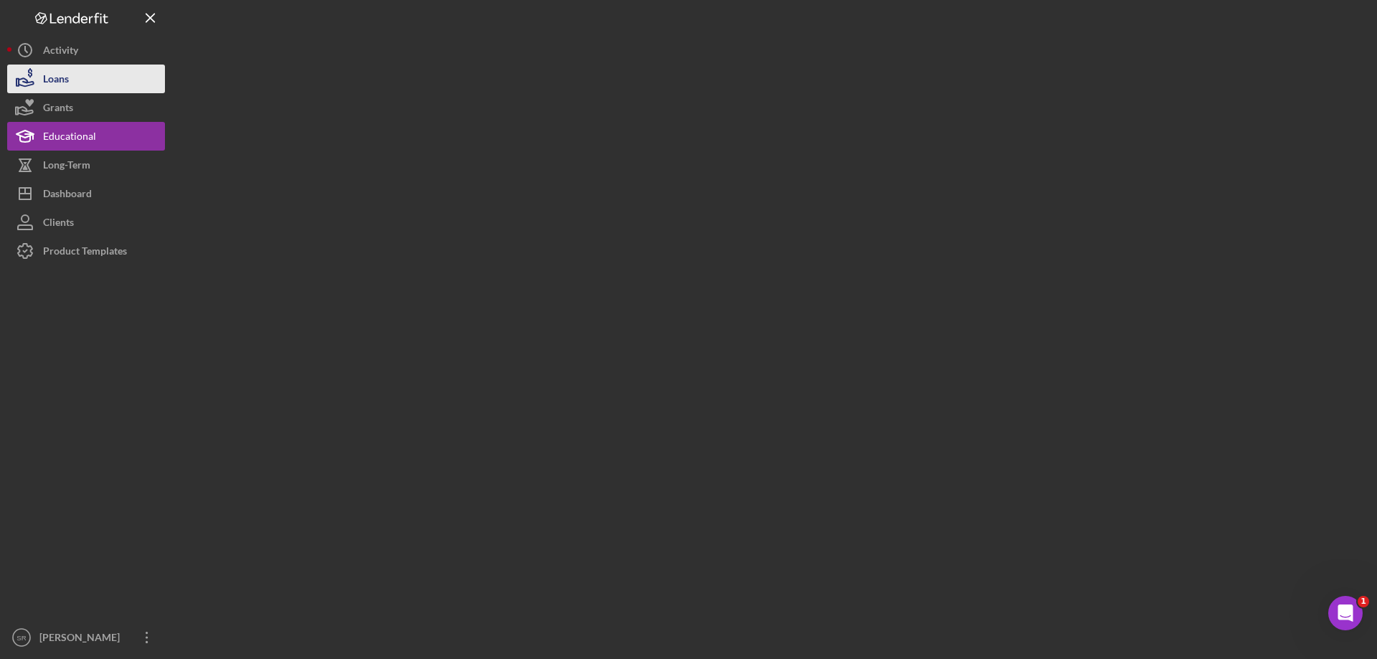
click at [96, 73] on button "Loans" at bounding box center [86, 79] width 158 height 29
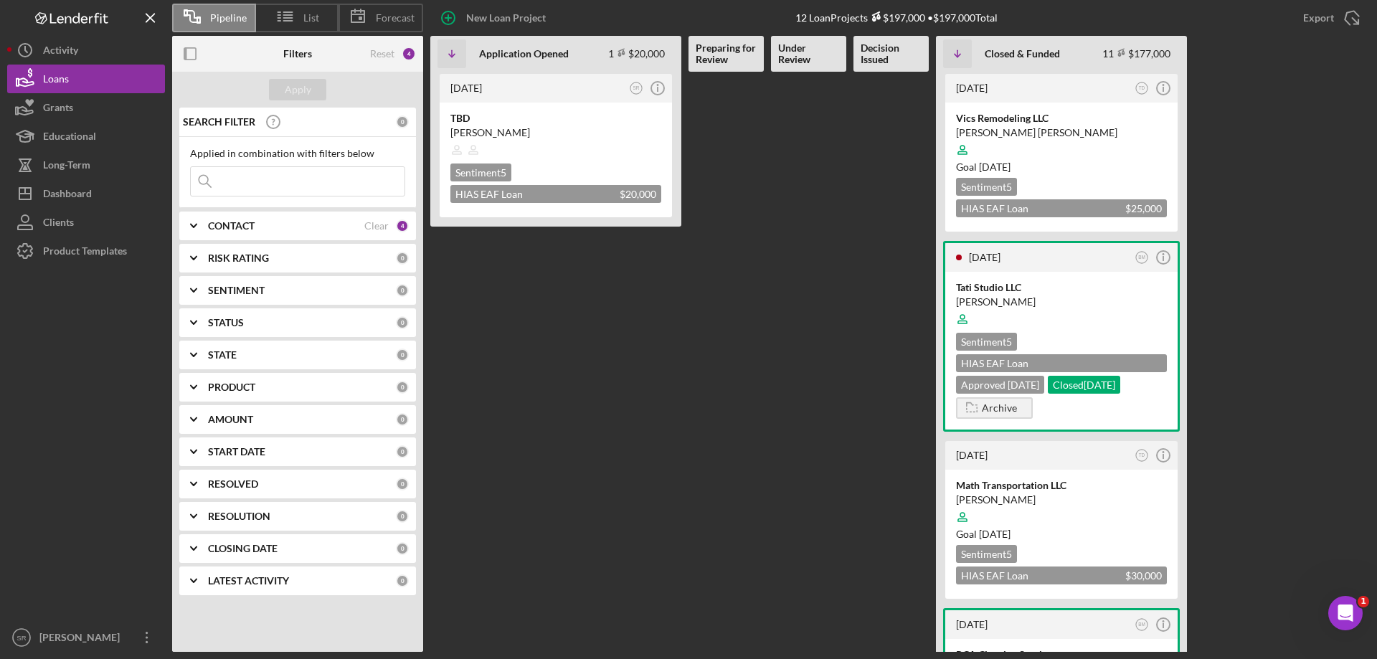
click at [276, 223] on div "CONTACT" at bounding box center [286, 225] width 156 height 11
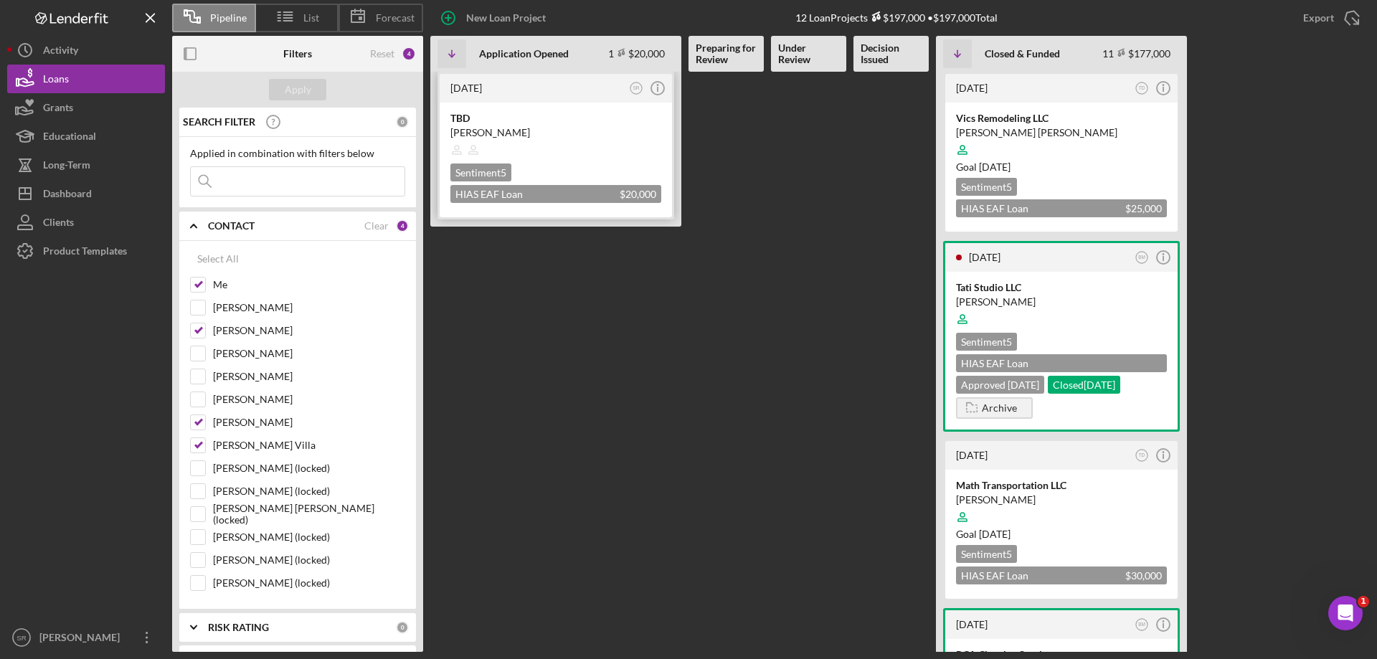
click at [541, 122] on div "TBD" at bounding box center [555, 118] width 211 height 14
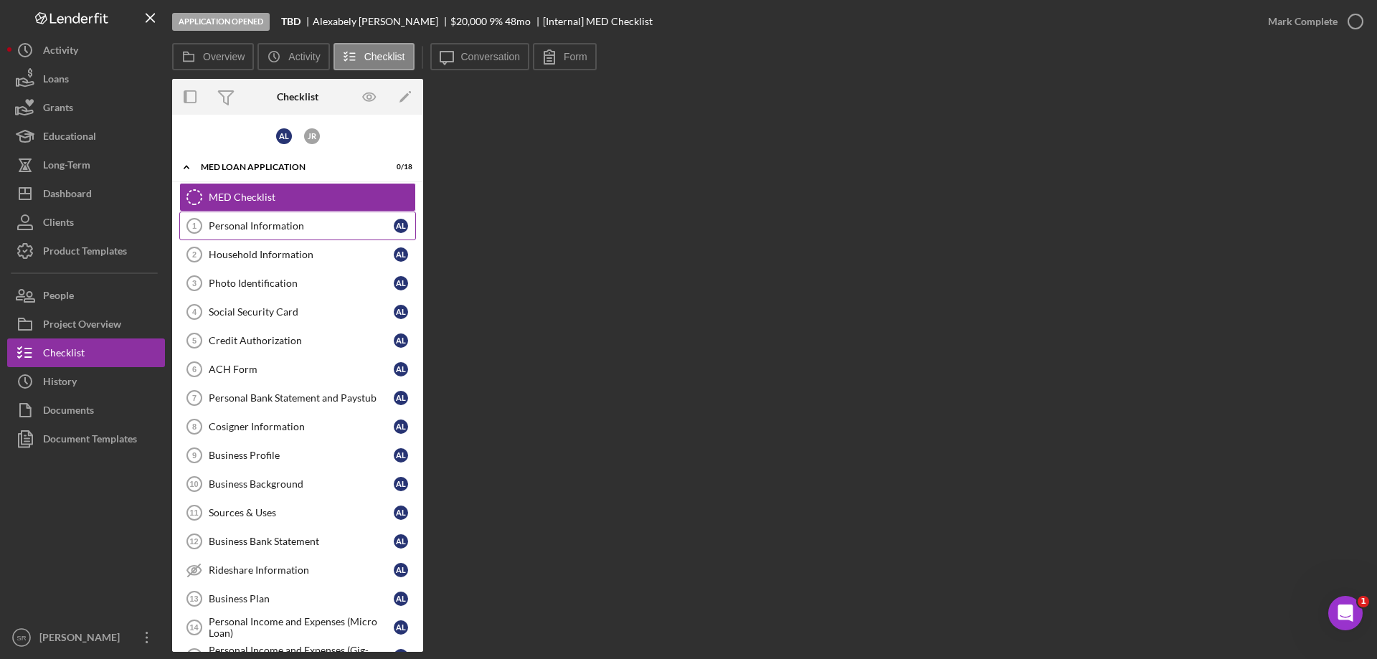
click at [240, 231] on div "Personal Information" at bounding box center [301, 225] width 185 height 11
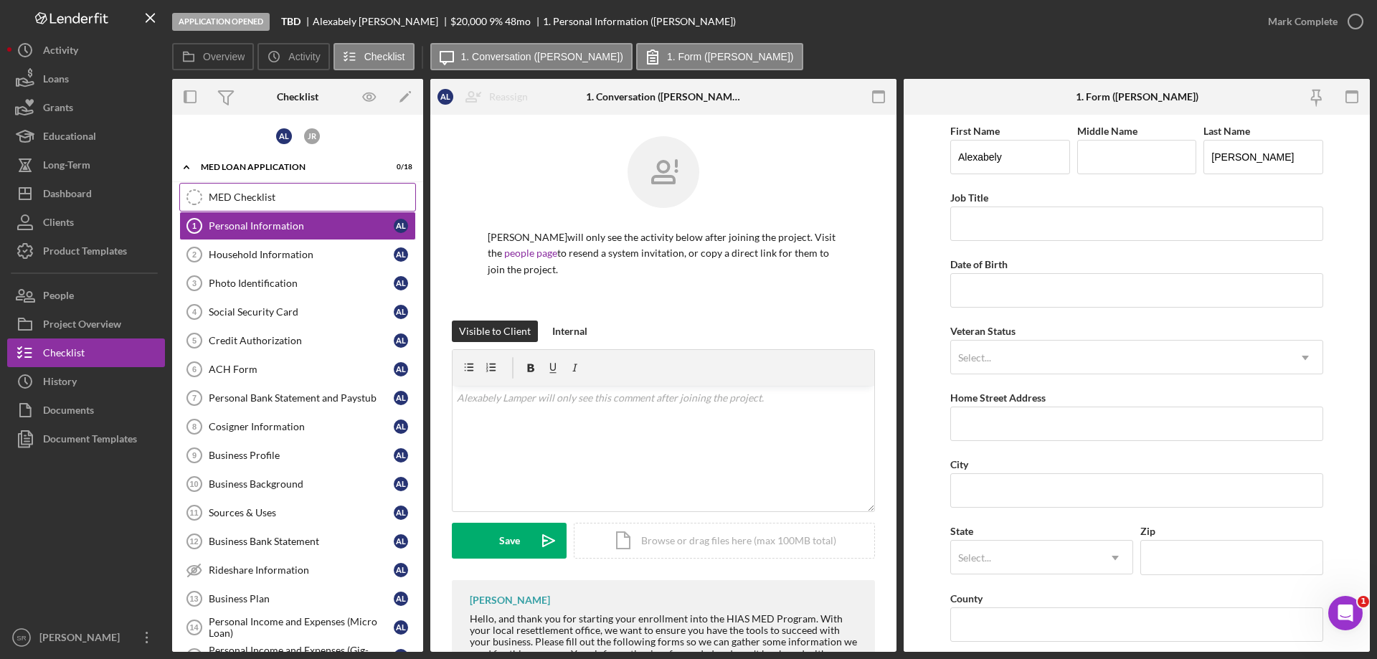
click at [242, 201] on div "MED Checklist" at bounding box center [312, 196] width 207 height 11
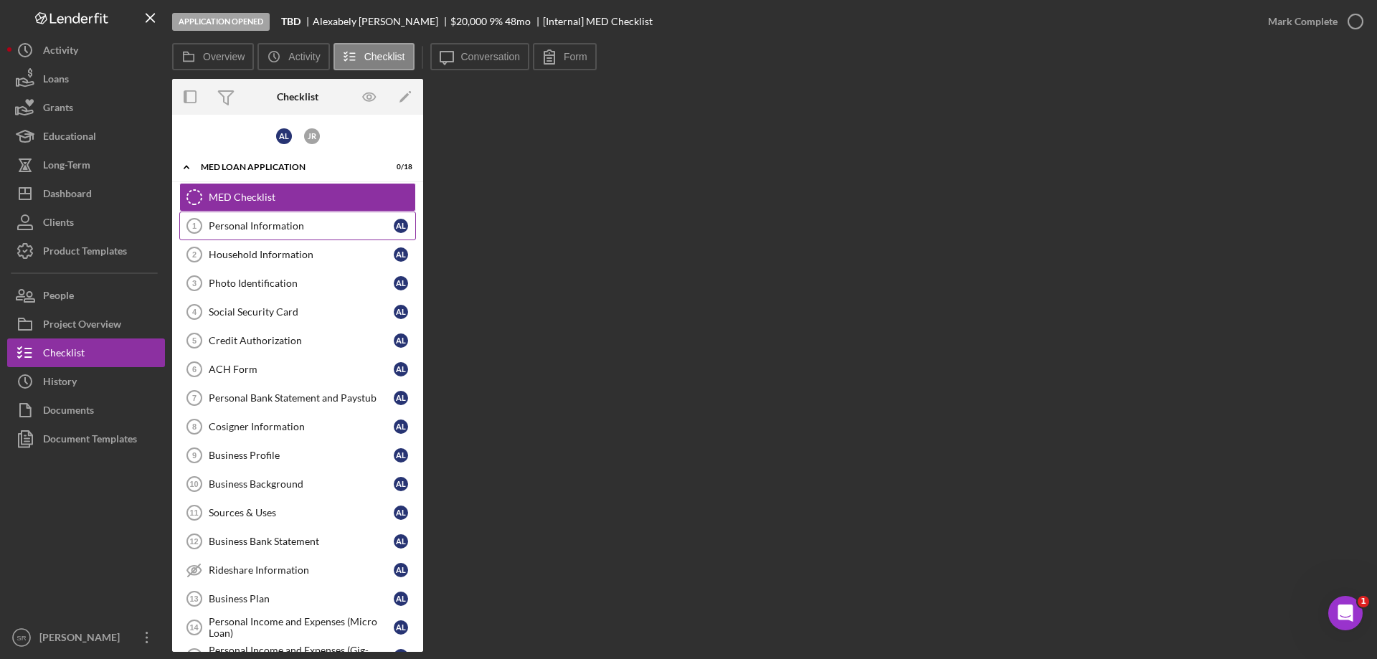
click at [277, 232] on link "Personal Information 1 Personal Information A L" at bounding box center [297, 226] width 237 height 29
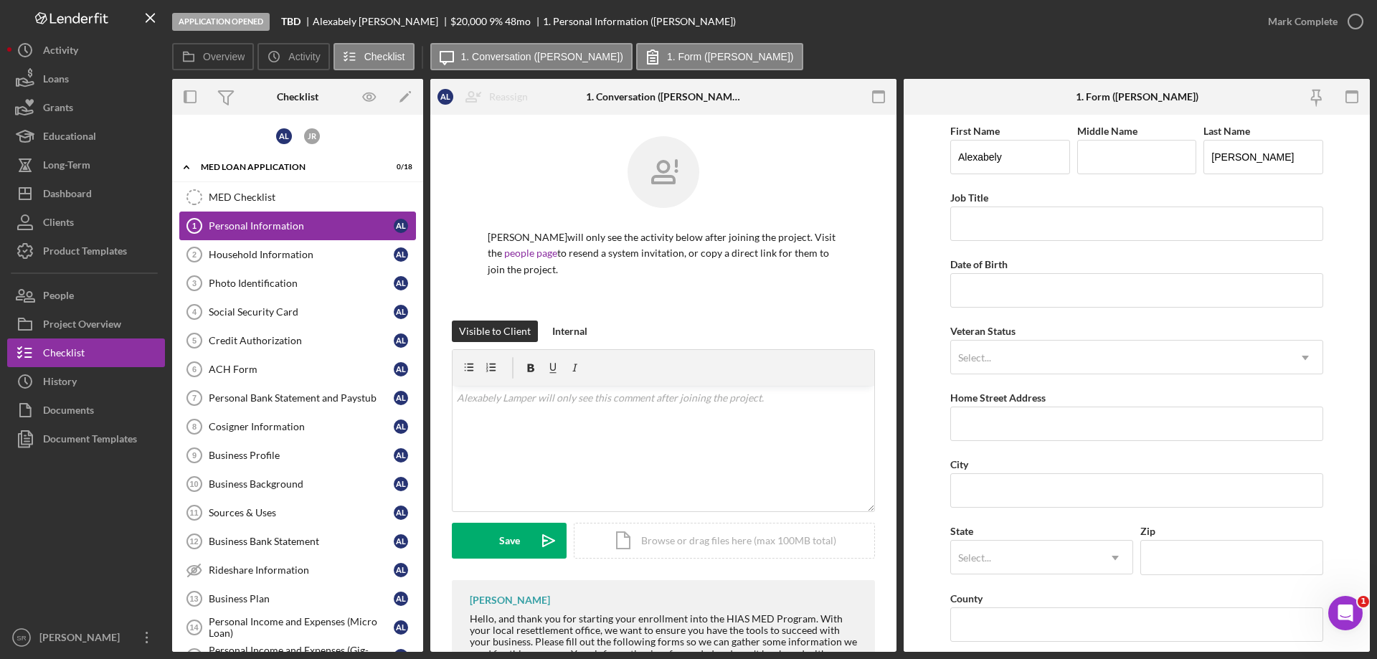
click at [282, 236] on link "Personal Information 1 Personal Information A L" at bounding box center [297, 226] width 237 height 29
click at [683, 575] on div "Visible to Client Internal v Color teal Color pink Remove color Add row above A…" at bounding box center [663, 451] width 423 height 260
click at [63, 294] on div "People" at bounding box center [58, 297] width 31 height 32
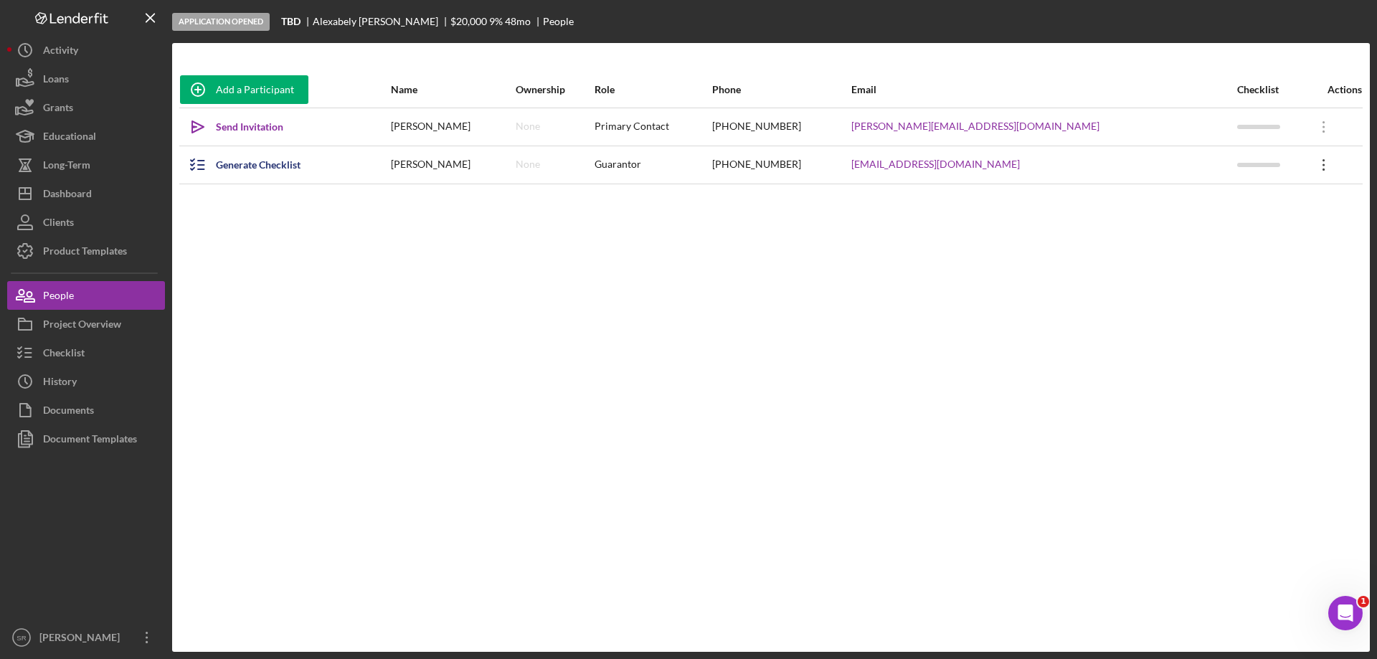
click at [1306, 158] on icon "Icon/Overflow" at bounding box center [1324, 165] width 36 height 36
click at [1208, 203] on div "Icon/Edit Edit" at bounding box center [1249, 202] width 158 height 29
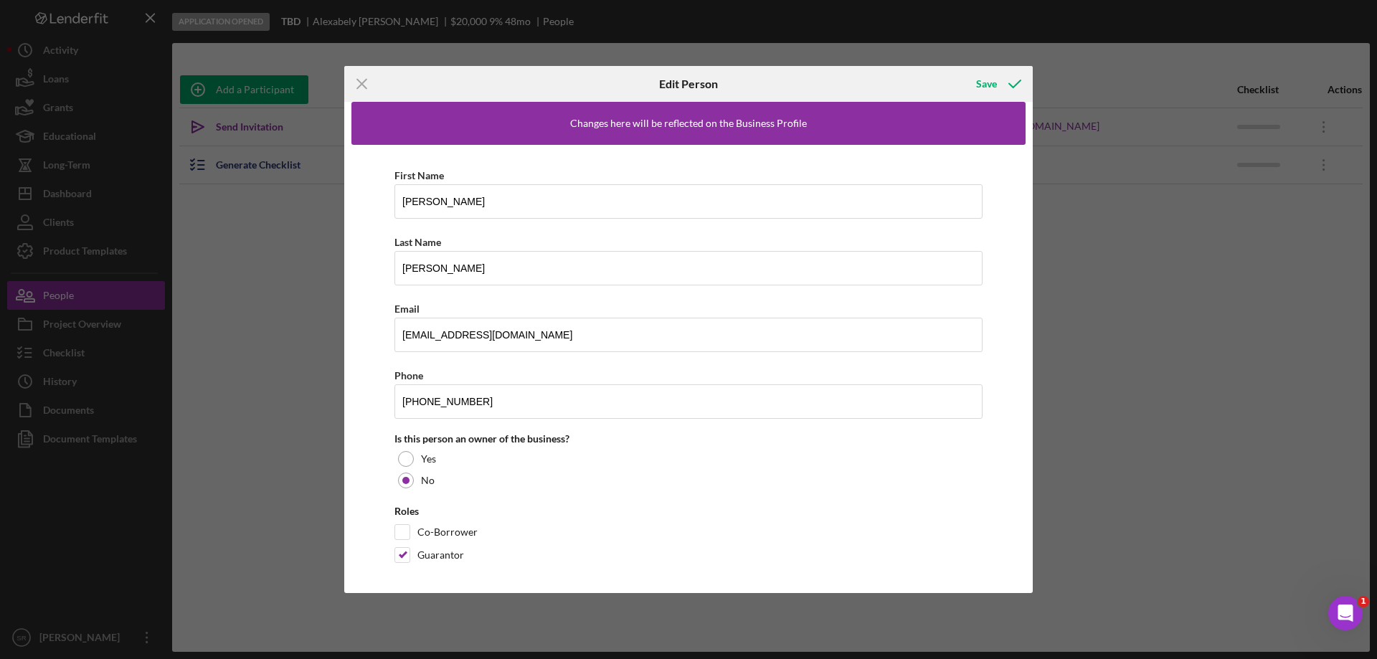
scroll to position [13, 0]
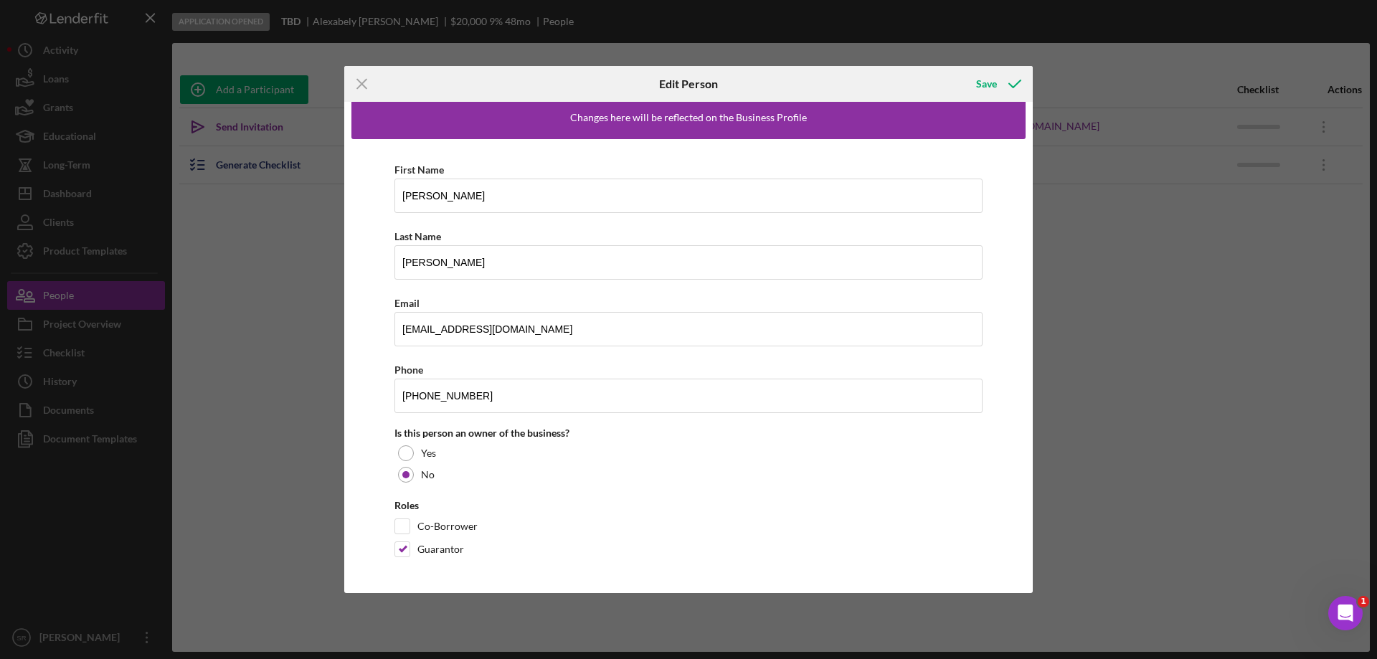
click at [357, 74] on icon "Icon/Menu Close" at bounding box center [362, 84] width 36 height 36
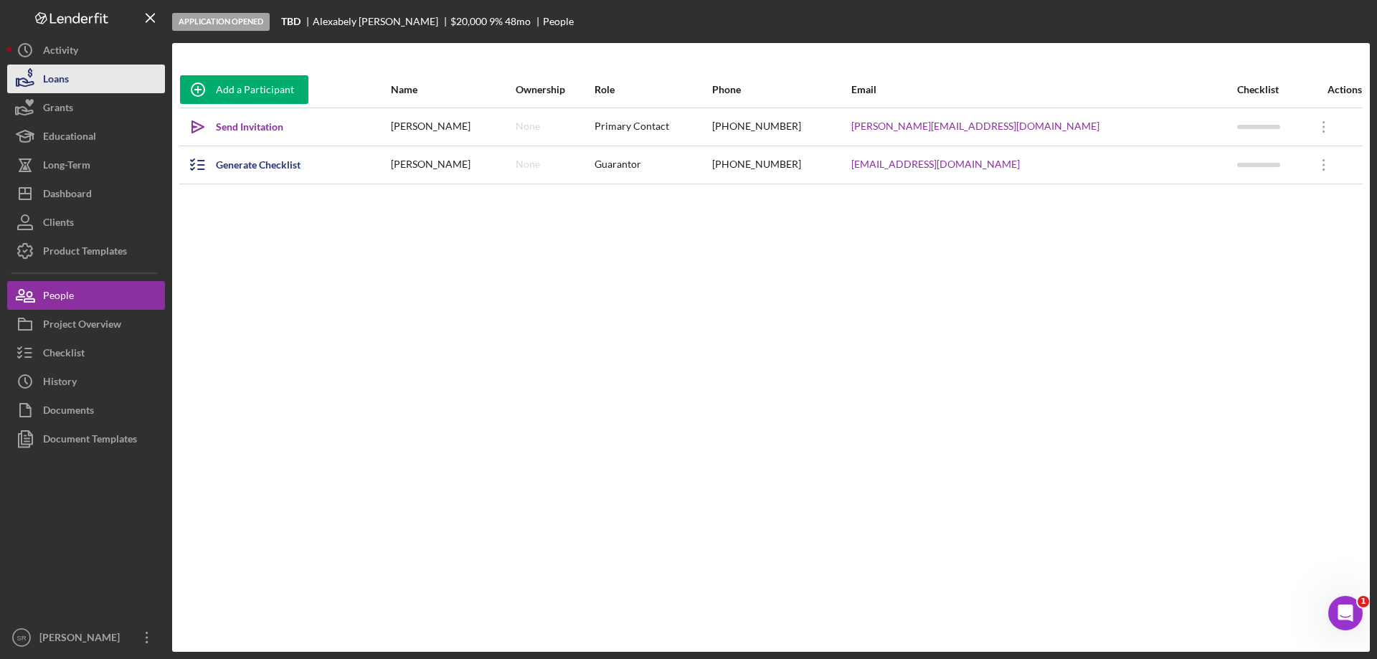
click at [83, 67] on button "Loans" at bounding box center [86, 79] width 158 height 29
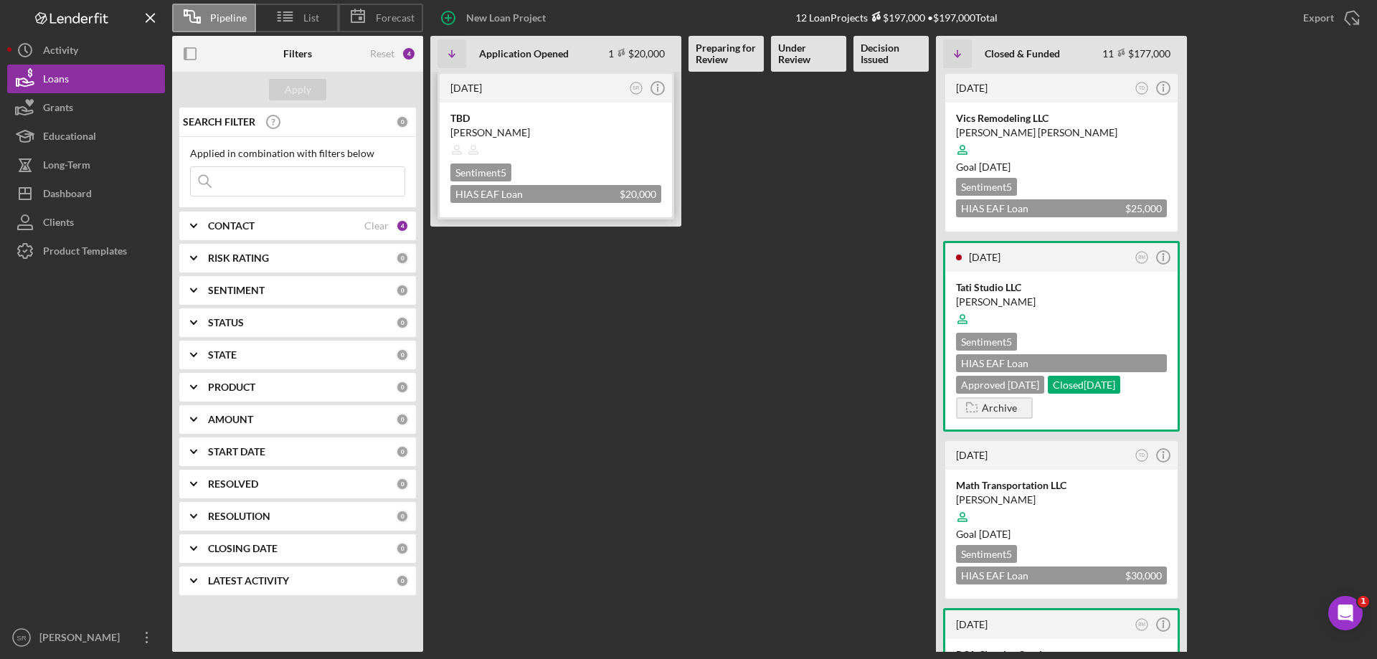
click at [536, 169] on div "Sentiment 5 HIAS EAF Loan Application_[US_STATE] $20,000 $20,000" at bounding box center [555, 182] width 211 height 39
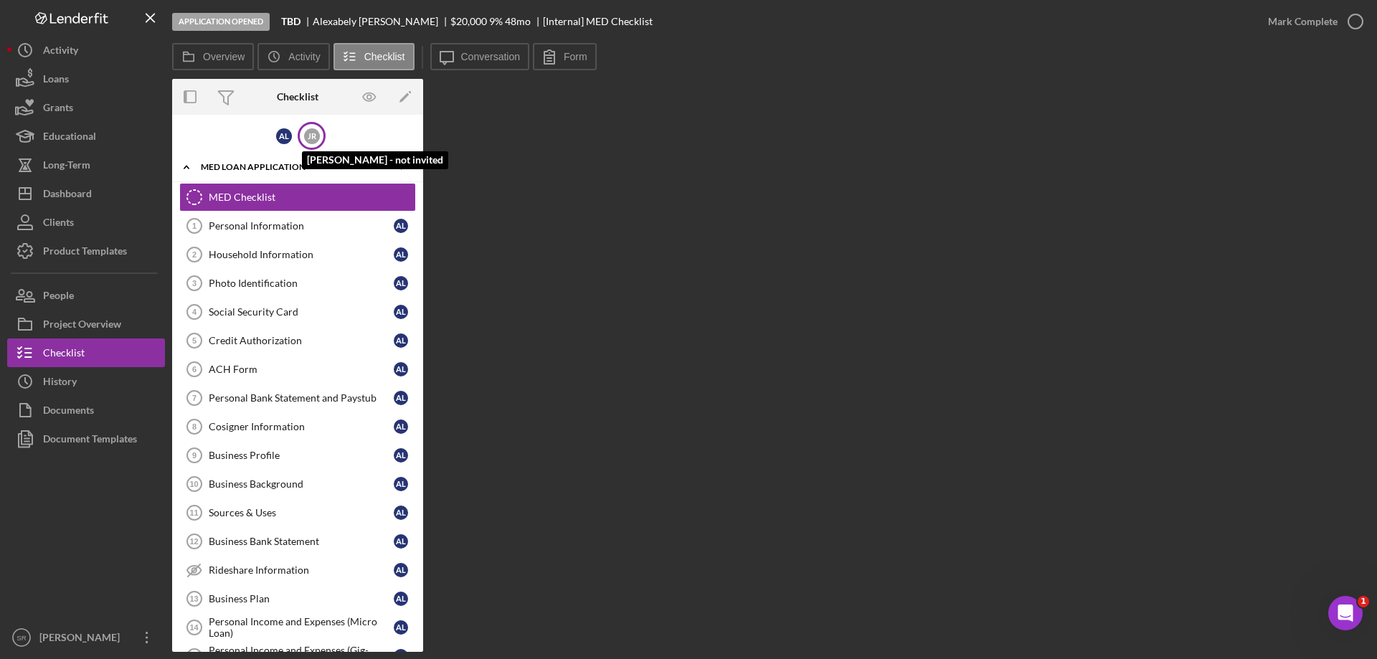
click at [304, 133] on div "J R" at bounding box center [312, 136] width 16 height 16
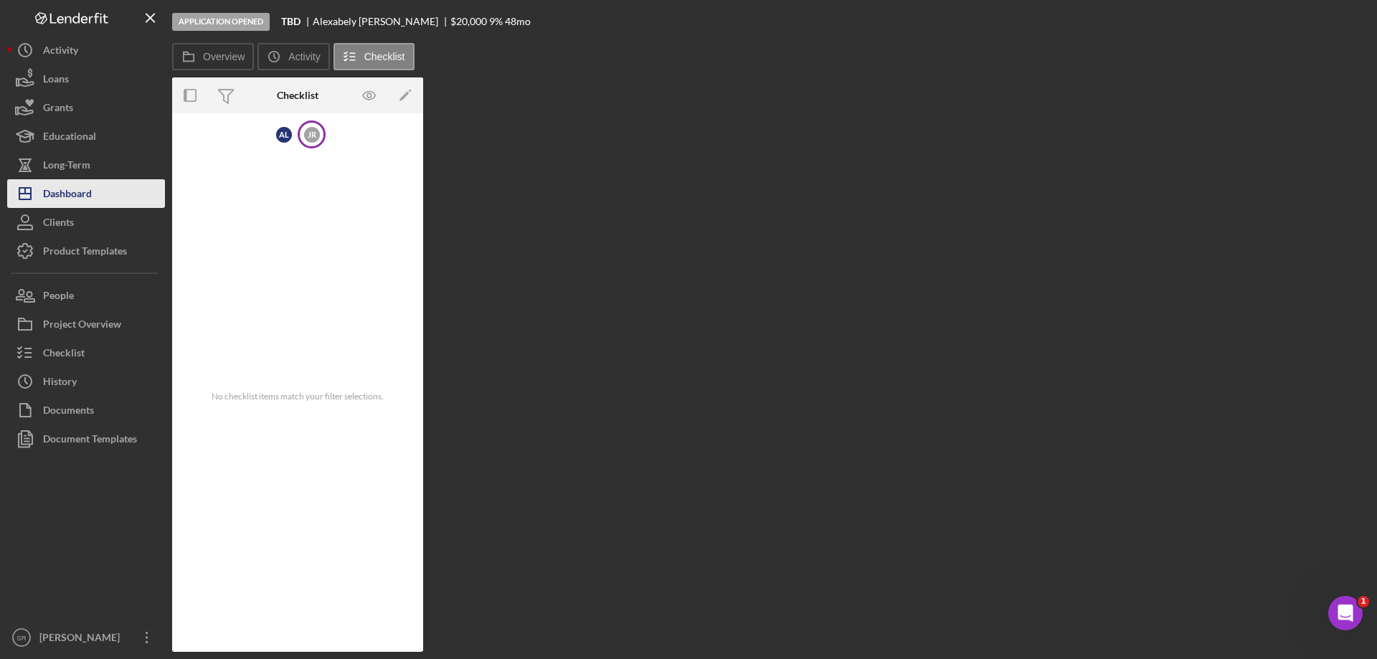
click at [56, 204] on div "Dashboard" at bounding box center [67, 195] width 49 height 32
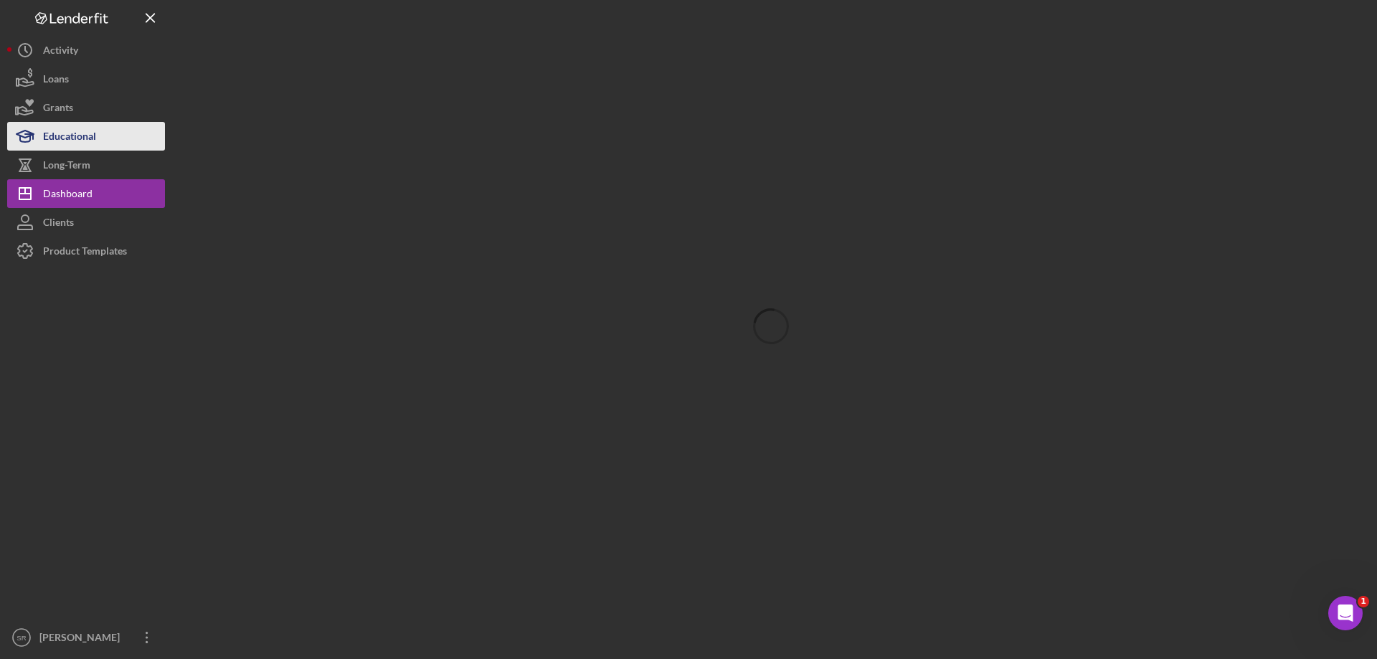
click at [88, 130] on div "Educational" at bounding box center [69, 138] width 53 height 32
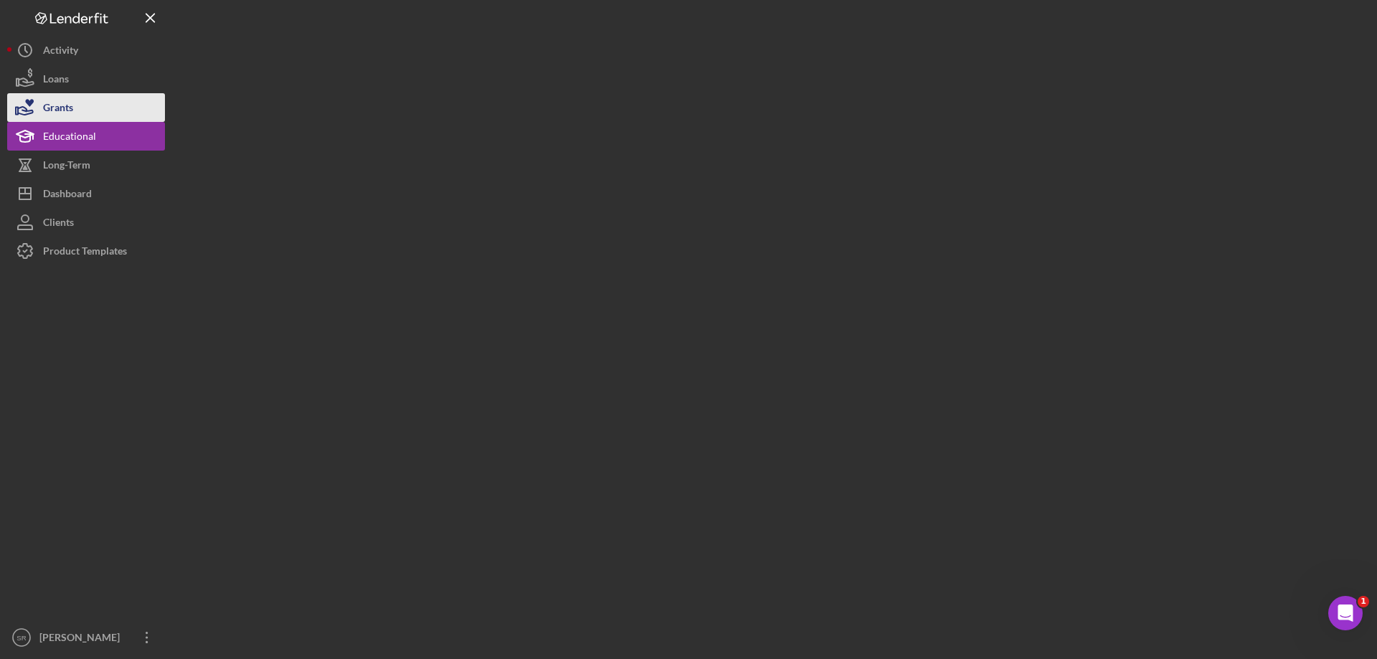
click at [74, 108] on button "Grants" at bounding box center [86, 107] width 158 height 29
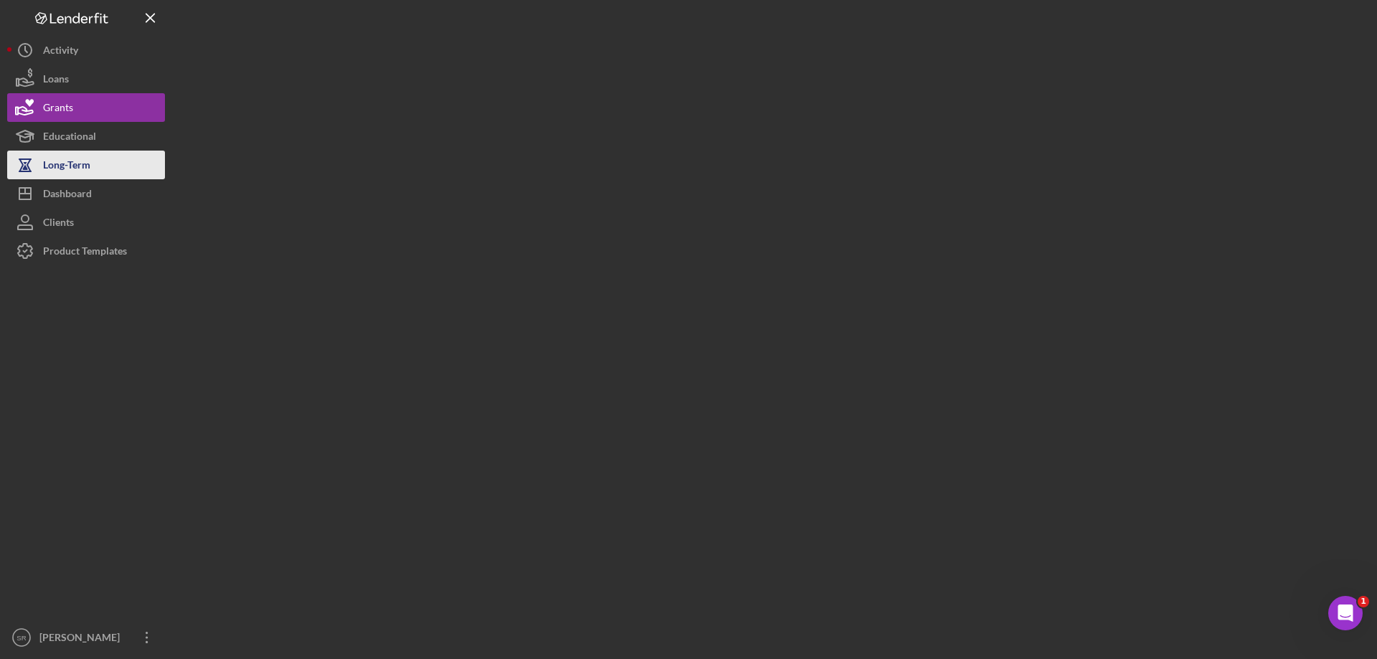
click at [92, 155] on button "Long-Term" at bounding box center [86, 165] width 158 height 29
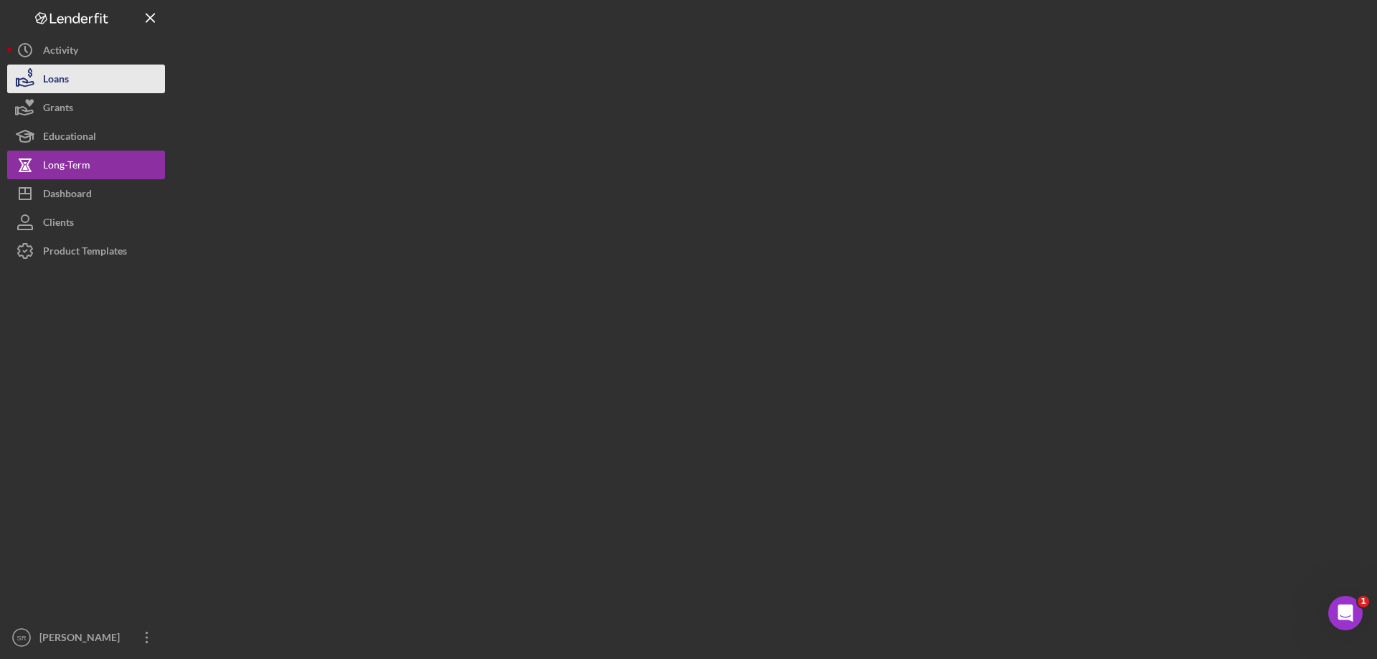
click at [93, 82] on button "Loans" at bounding box center [86, 79] width 158 height 29
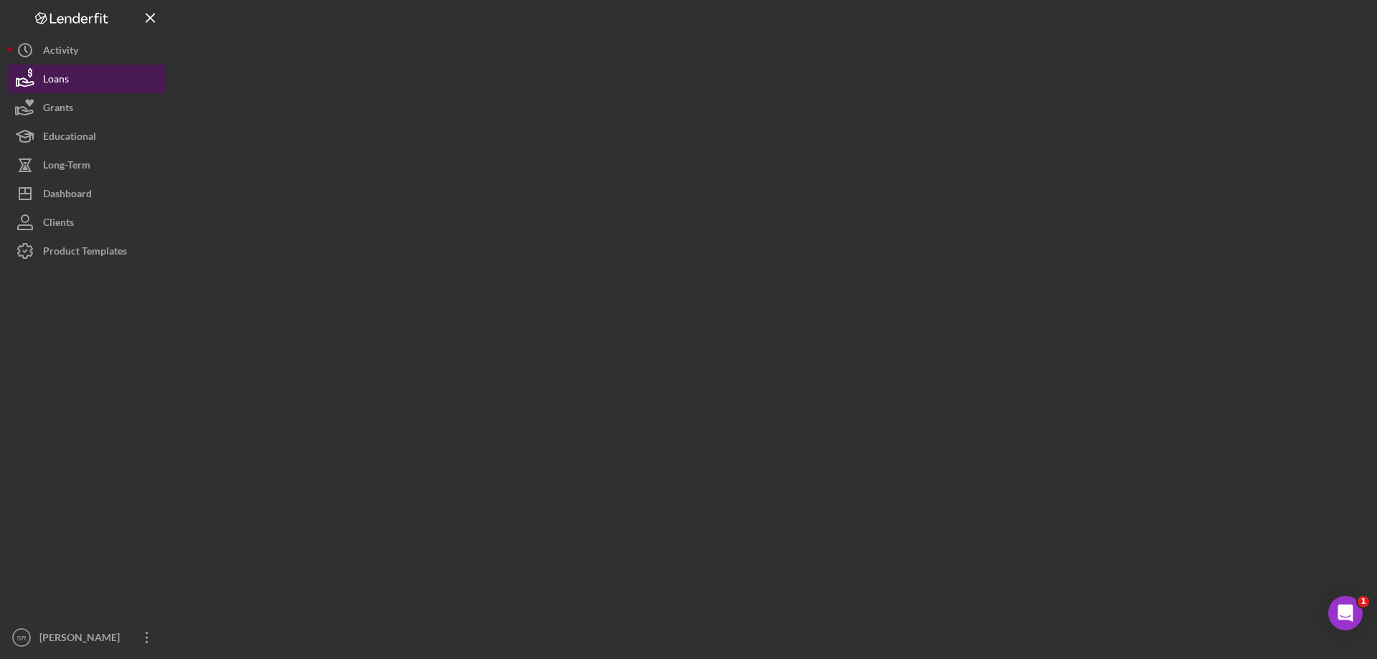
click at [57, 84] on div "Loans" at bounding box center [56, 81] width 26 height 32
click at [24, 80] on icon "button" at bounding box center [25, 79] width 36 height 36
